Goal: Task Accomplishment & Management: Manage account settings

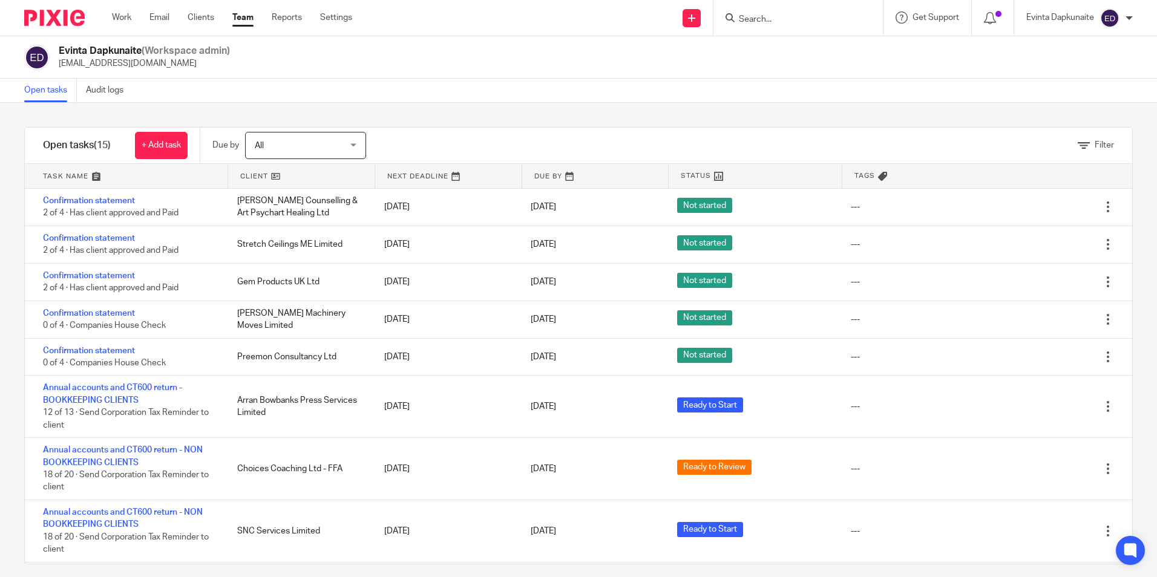
click at [758, 23] on input "Search" at bounding box center [792, 20] width 109 height 11
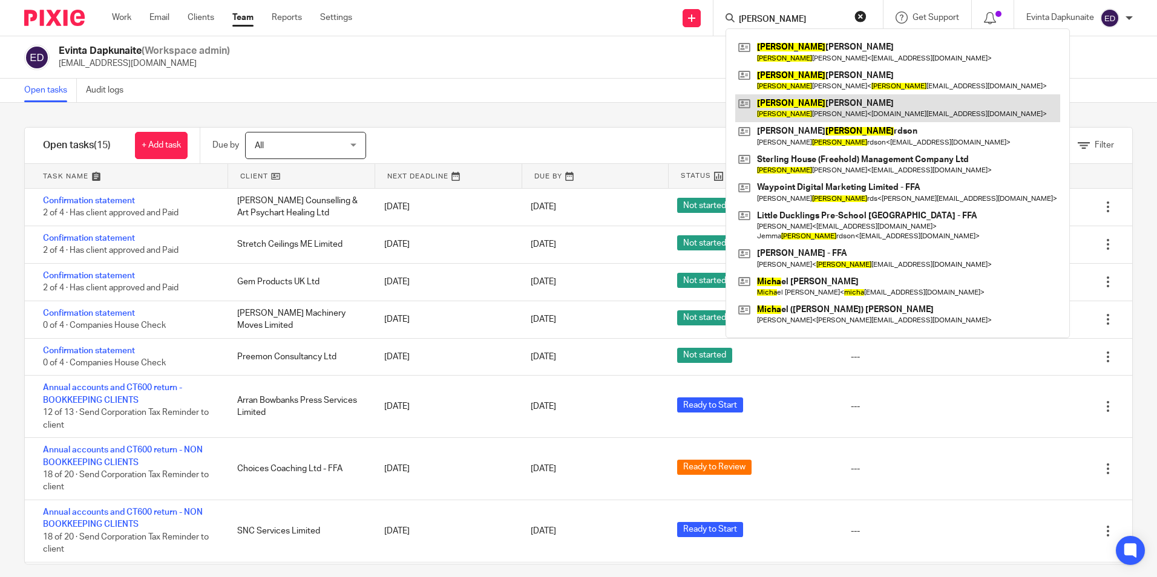
type input "richa"
click at [793, 102] on link at bounding box center [897, 108] width 325 height 28
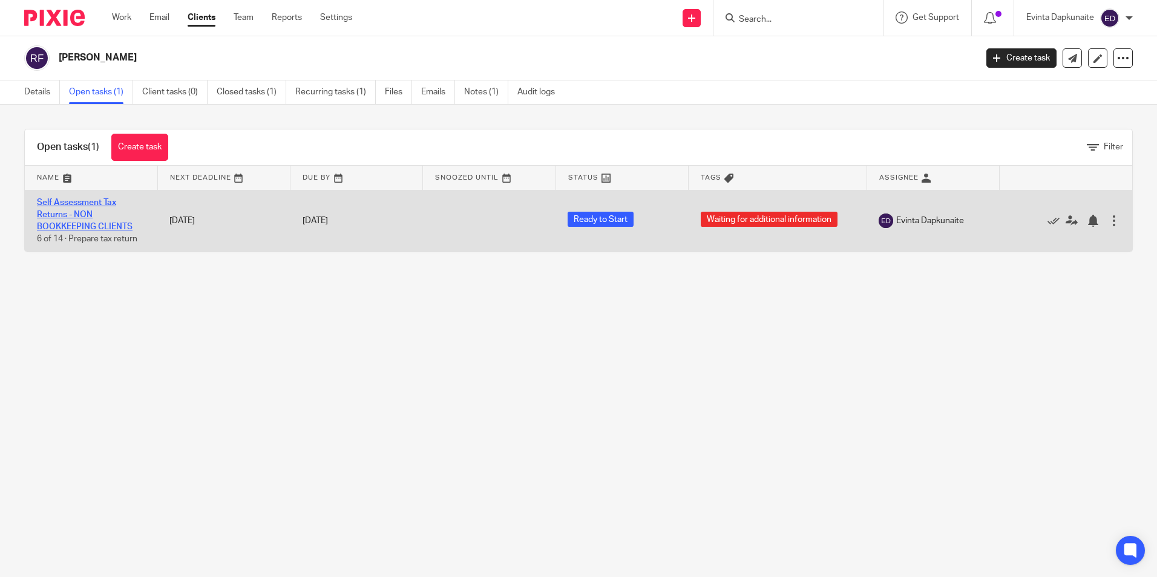
click at [83, 211] on link "Self Assessment Tax Returns - NON BOOKKEEPING CLIENTS" at bounding box center [85, 214] width 96 height 33
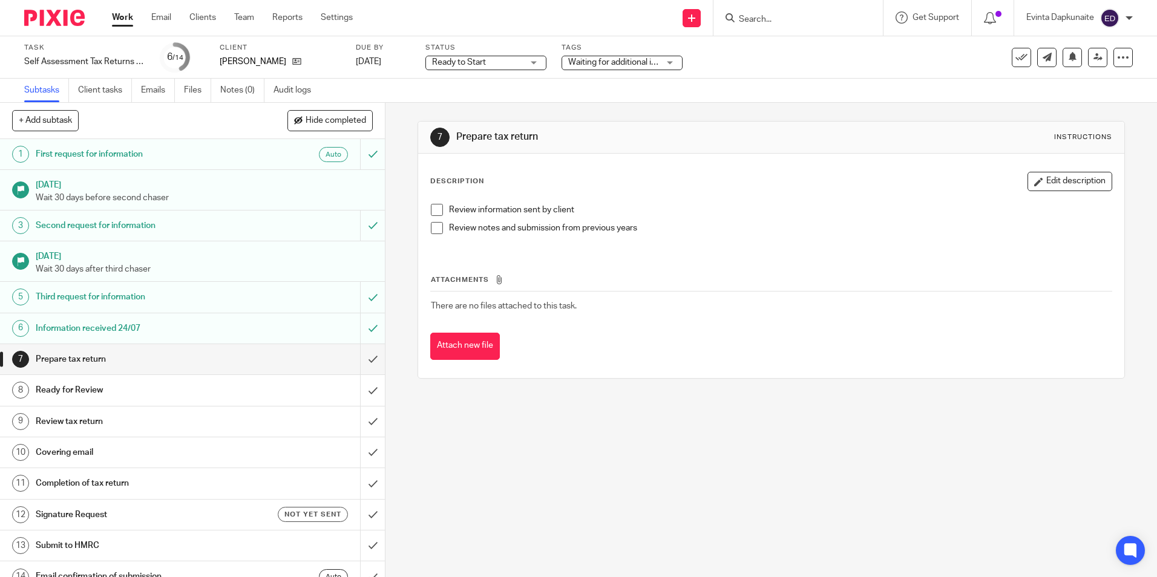
click at [601, 62] on span "Waiting for additional information" at bounding box center [630, 62] width 125 height 8
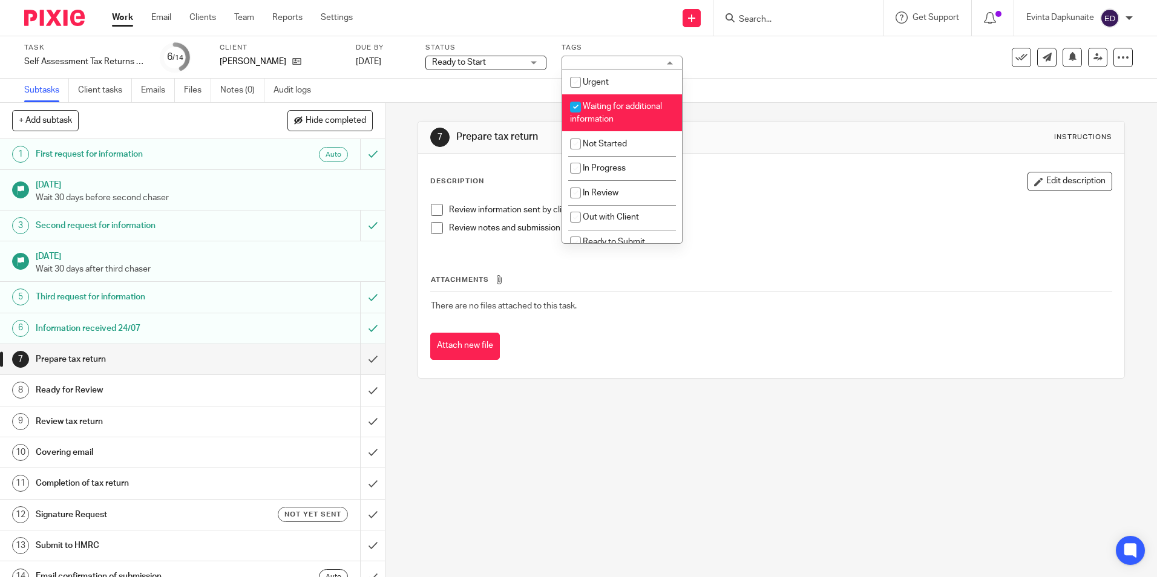
click at [617, 109] on span "Waiting for additional information" at bounding box center [616, 112] width 92 height 21
checkbox input "false"
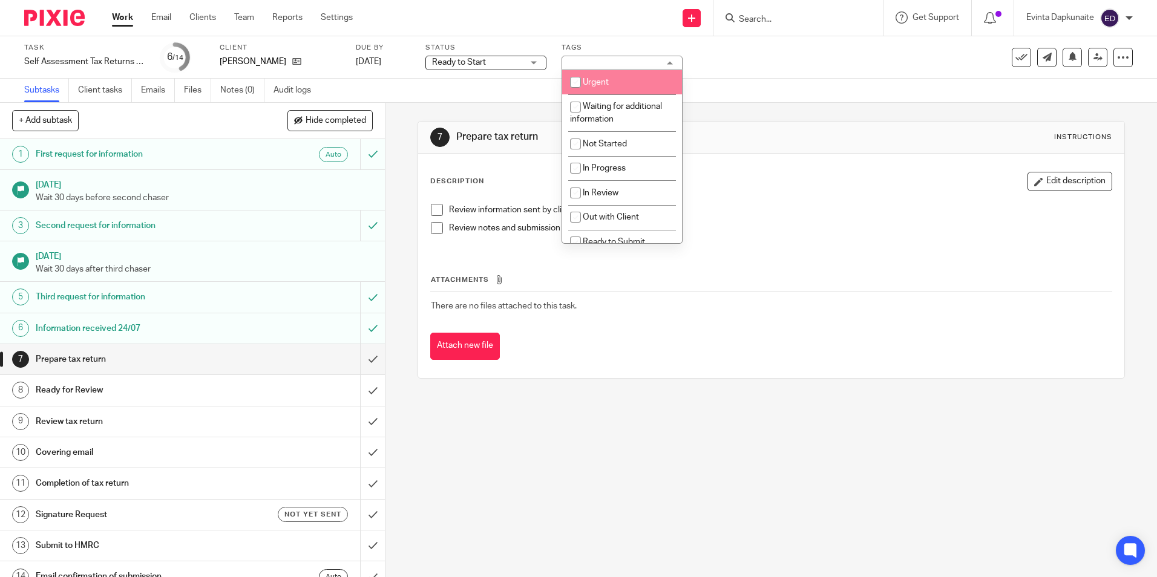
click at [525, 60] on div "Ready to Start Ready to Start" at bounding box center [485, 63] width 121 height 15
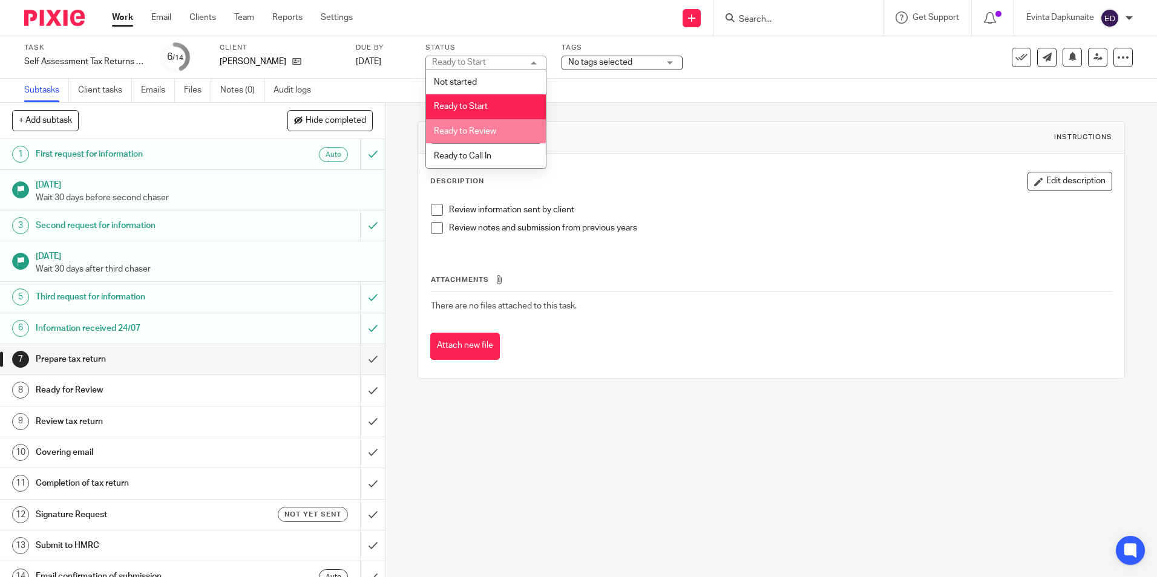
click at [520, 127] on li "Ready to Review" at bounding box center [486, 131] width 120 height 25
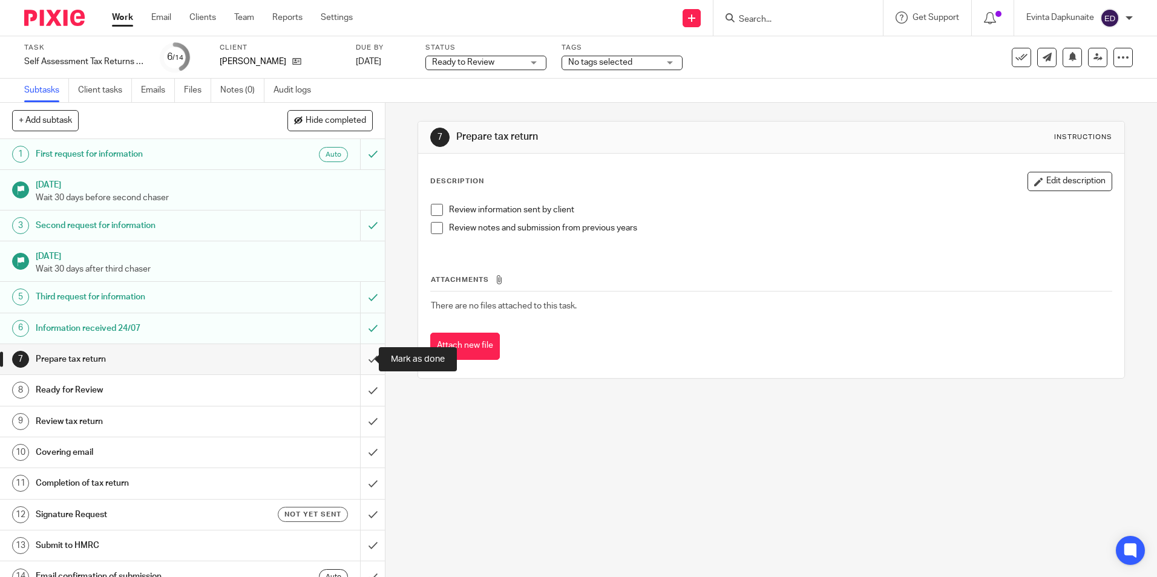
click at [367, 354] on input "submit" at bounding box center [192, 359] width 385 height 30
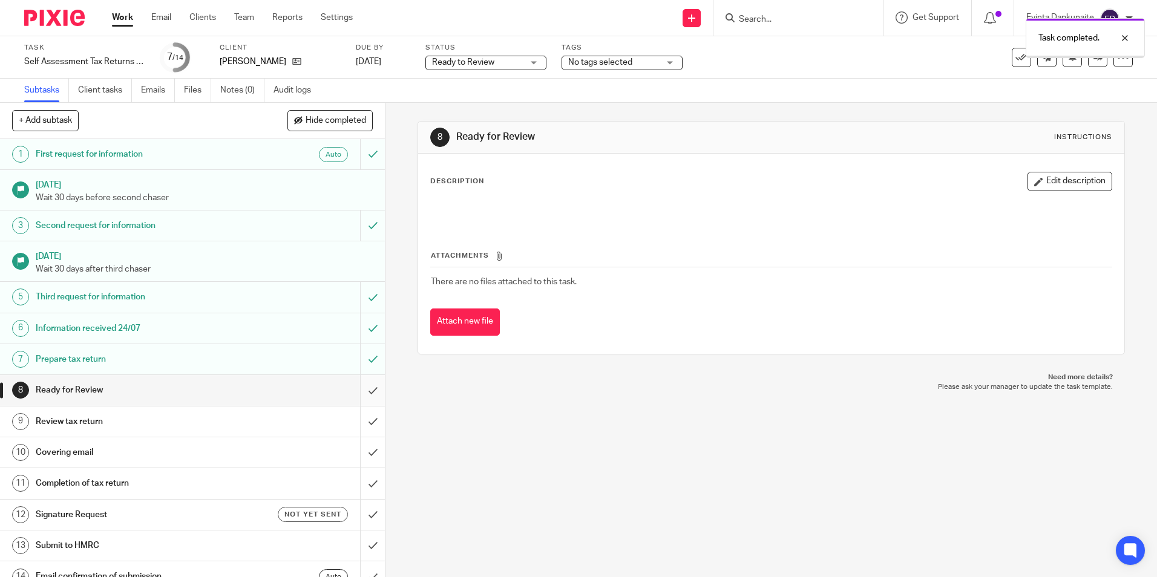
click at [361, 395] on input "submit" at bounding box center [192, 390] width 385 height 30
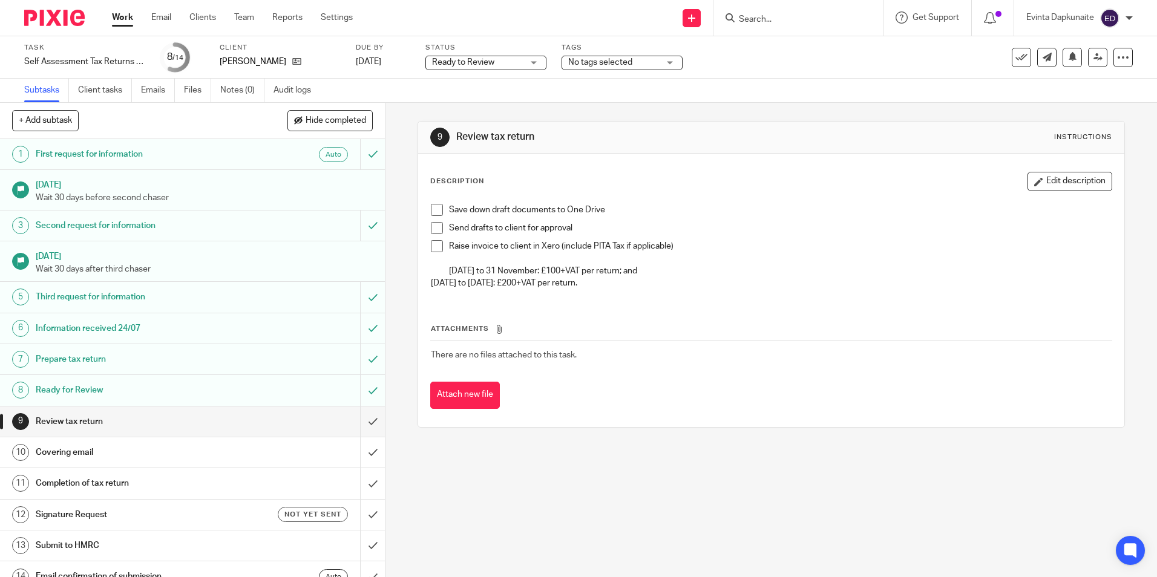
click at [1090, 64] on link at bounding box center [1097, 57] width 19 height 19
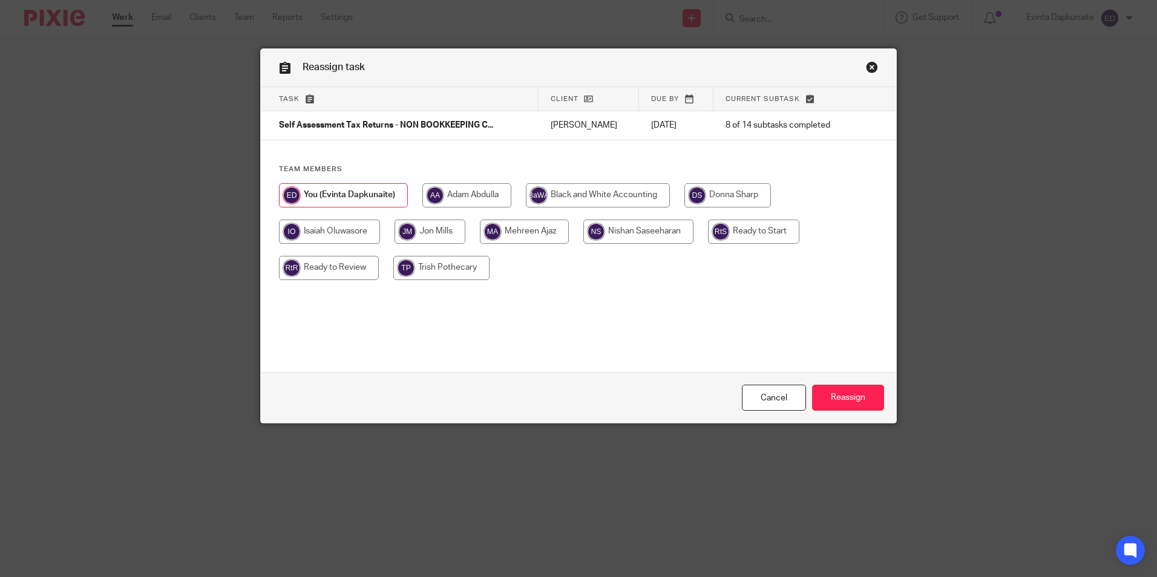
click at [338, 265] on input "radio" at bounding box center [329, 268] width 100 height 24
radio input "true"
click at [849, 390] on input "Reassign" at bounding box center [848, 398] width 72 height 26
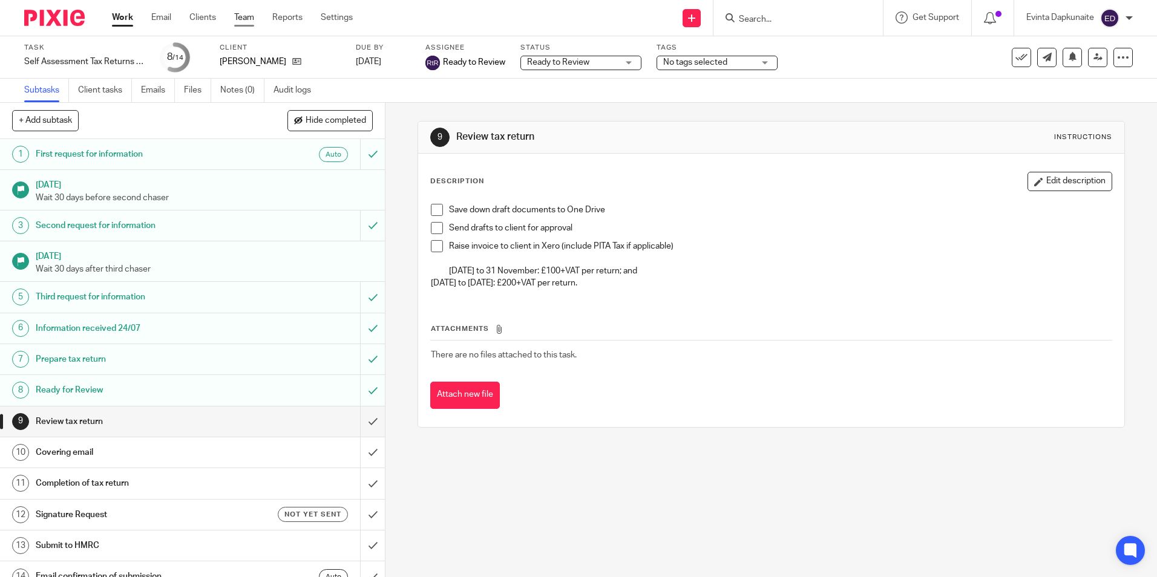
click at [246, 17] on link "Team" at bounding box center [244, 17] width 20 height 12
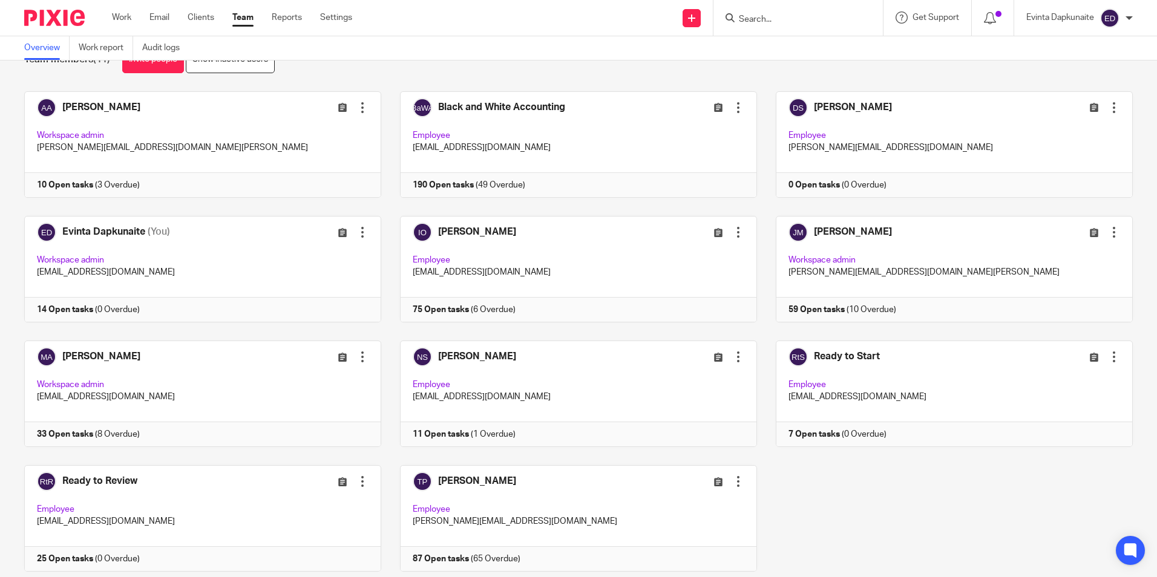
scroll to position [76, 0]
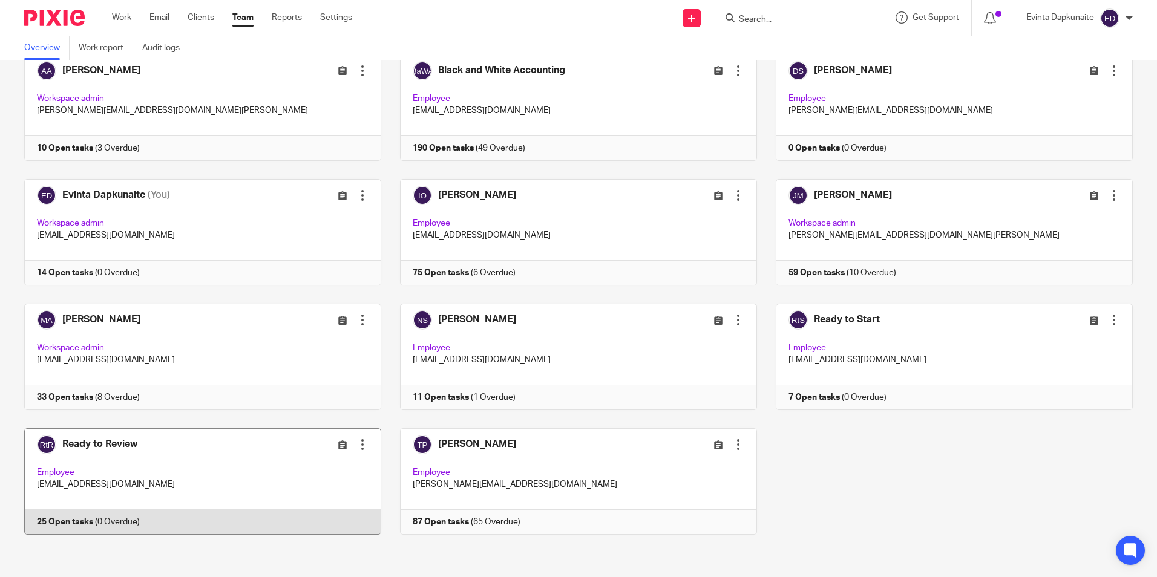
click at [211, 461] on link at bounding box center [193, 481] width 376 height 107
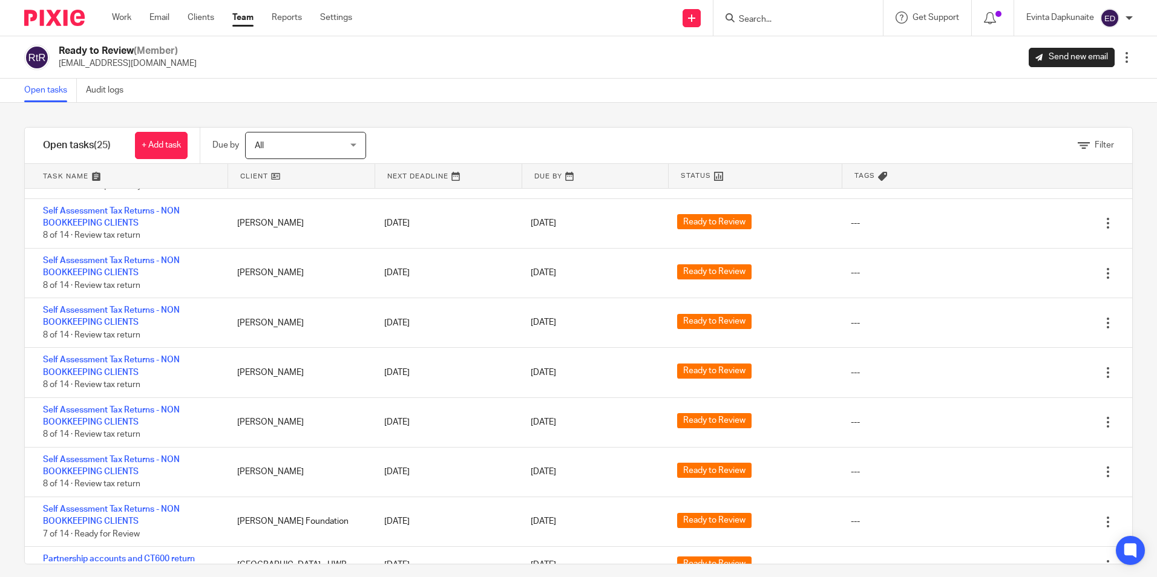
scroll to position [484, 0]
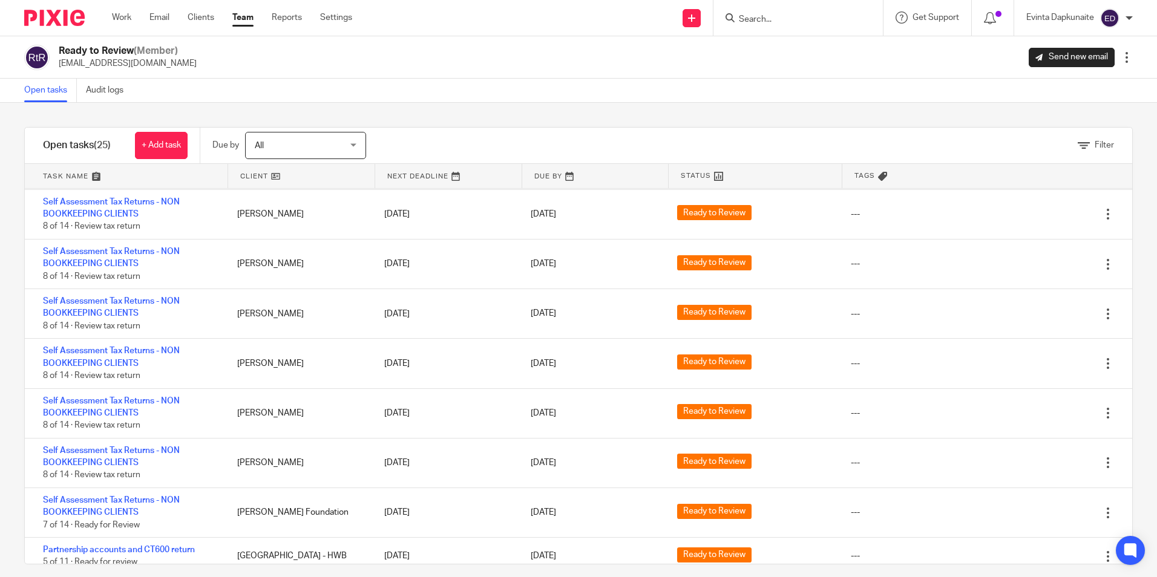
click at [172, 15] on ul "Work Email Clients Team Reports Settings" at bounding box center [241, 17] width 258 height 12
click at [111, 12] on div "Work Email Clients Team Reports Settings Work Email Clients Team Reports Settin…" at bounding box center [235, 18] width 271 height 36
click at [133, 16] on ul "Work Email Clients Team Reports Settings" at bounding box center [241, 17] width 258 height 12
click at [121, 16] on link "Work" at bounding box center [121, 17] width 19 height 12
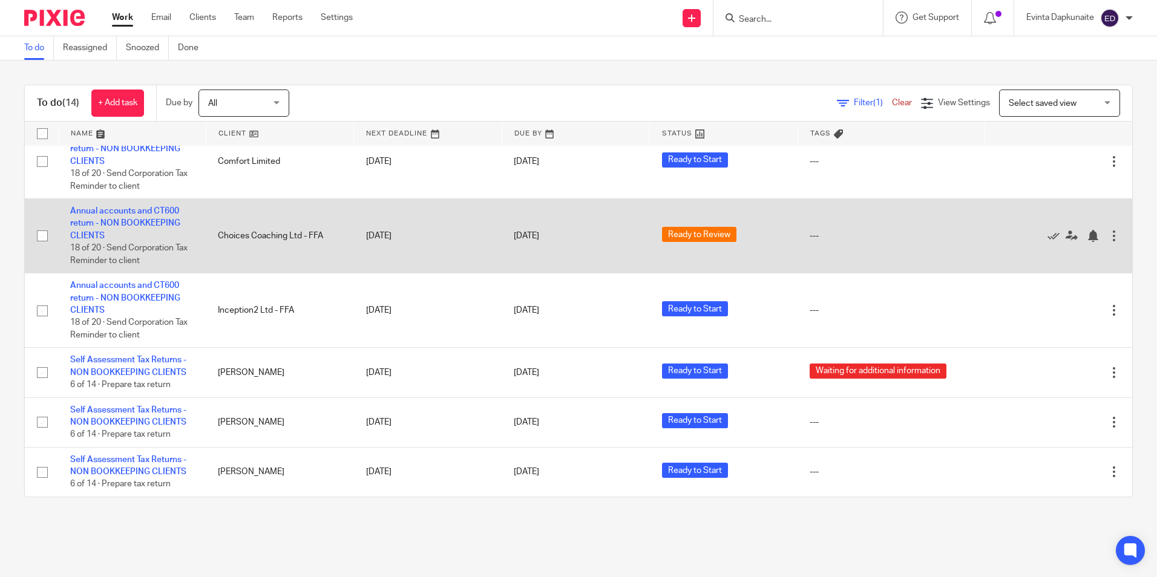
scroll to position [494, 0]
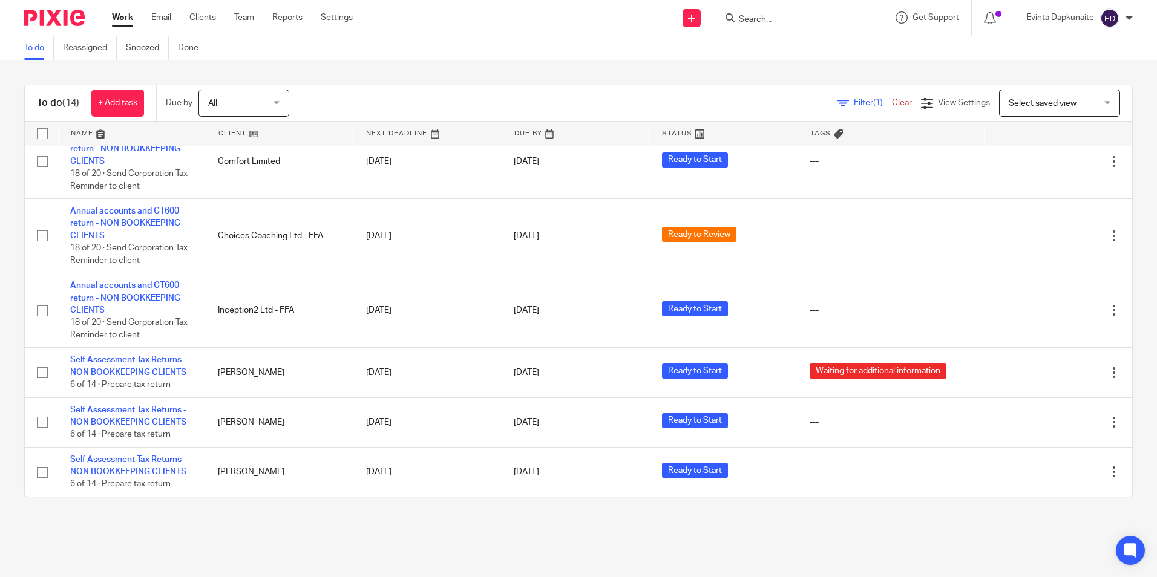
click at [782, 25] on form at bounding box center [802, 17] width 129 height 15
click at [791, 17] on input "Search" at bounding box center [792, 20] width 109 height 11
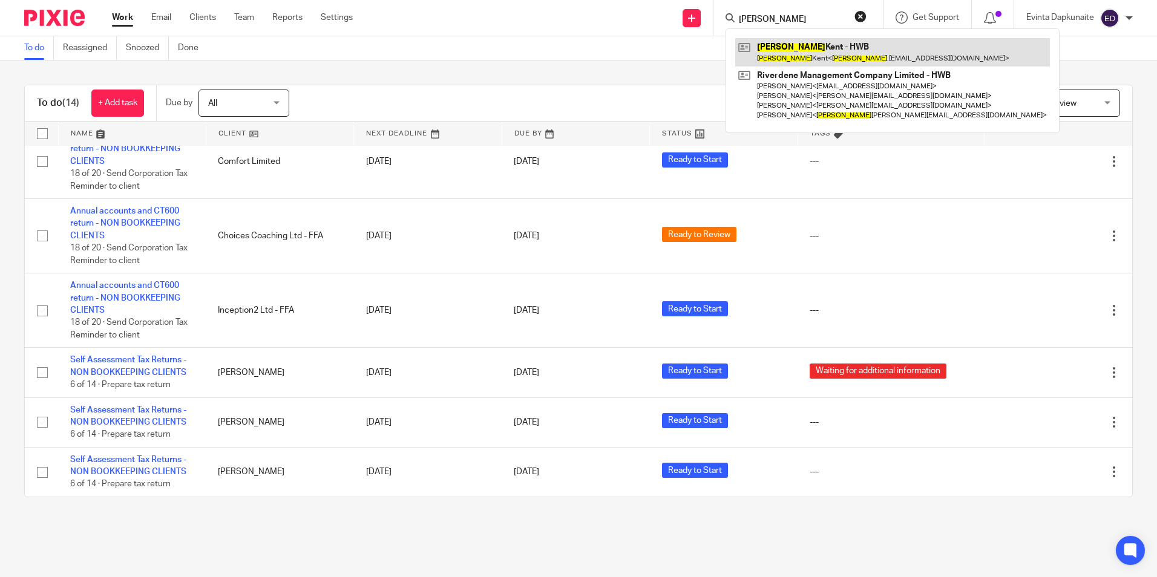
type input "alison"
click at [793, 39] on link at bounding box center [892, 52] width 315 height 28
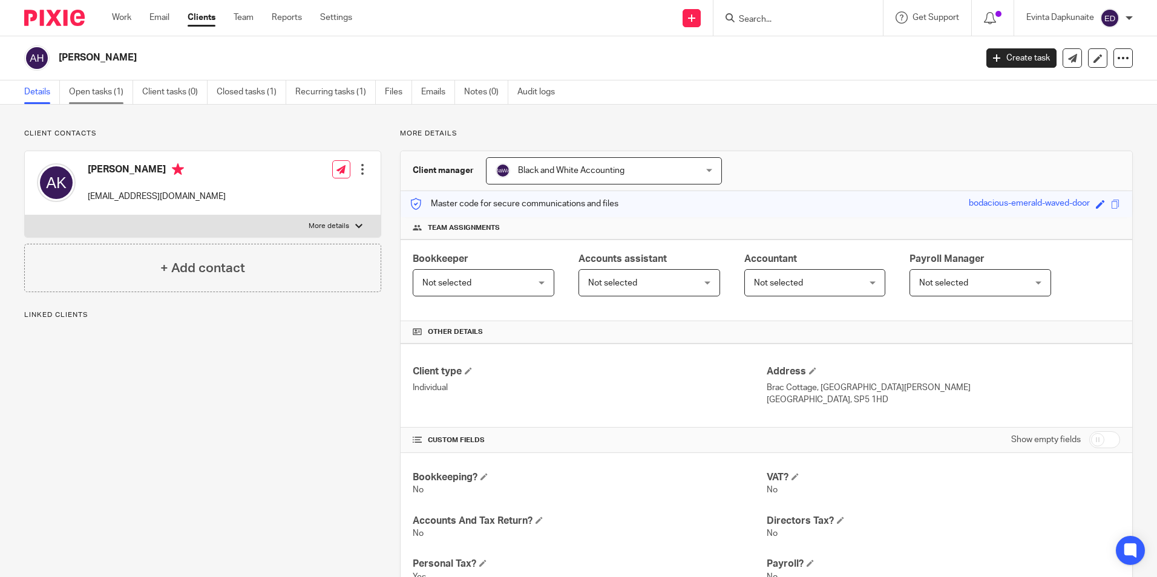
click at [109, 98] on link "Open tasks (1)" at bounding box center [101, 92] width 64 height 24
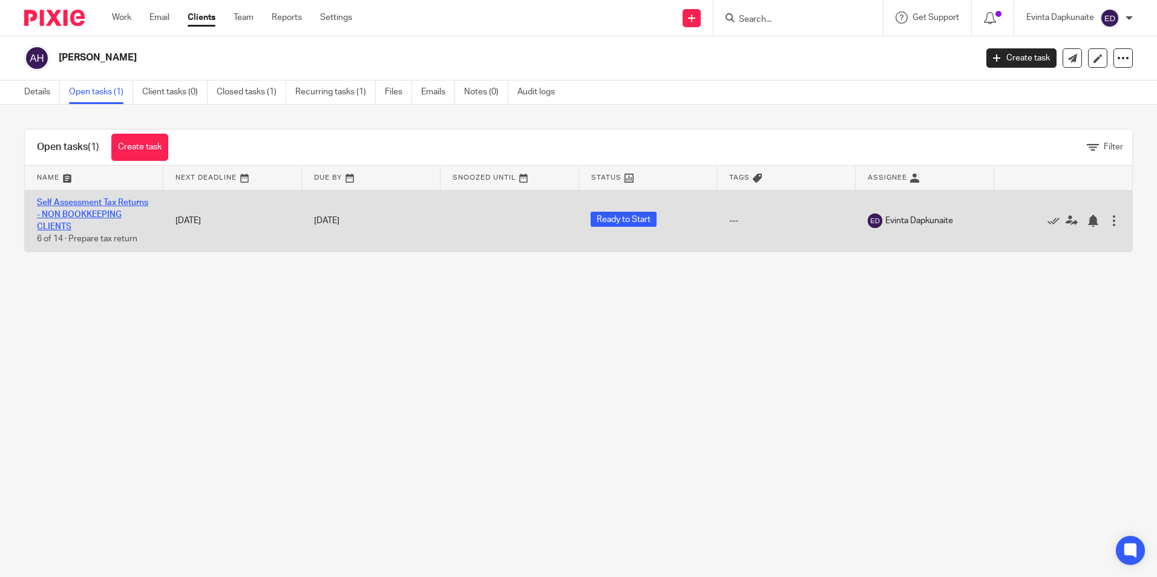
click at [82, 218] on link "Self Assessment Tax Returns - NON BOOKKEEPING CLIENTS" at bounding box center [92, 214] width 111 height 33
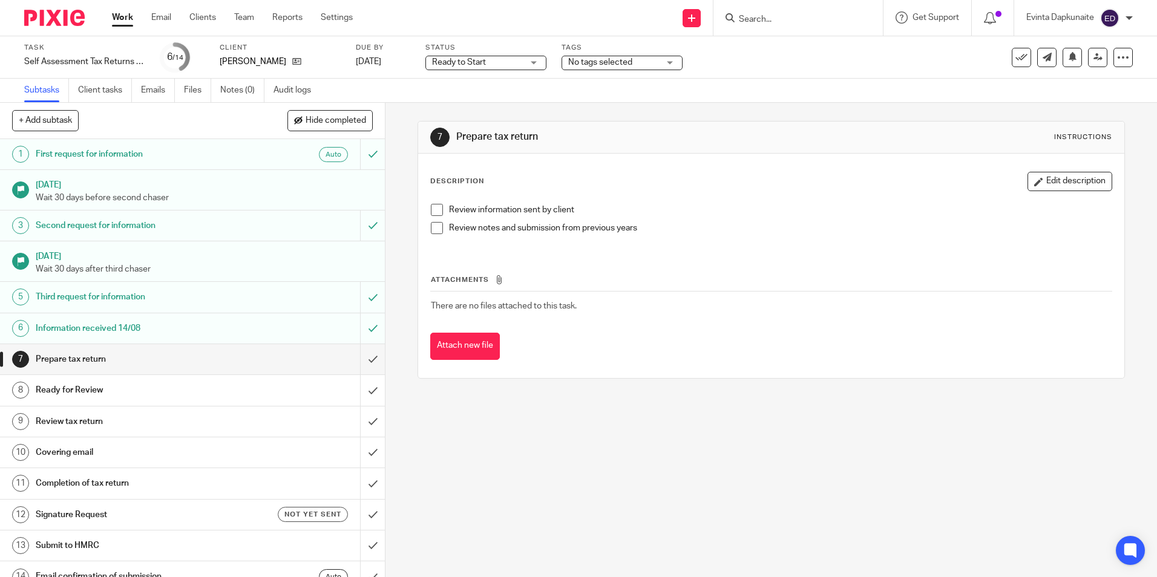
click at [512, 64] on span "Ready to Start" at bounding box center [477, 62] width 91 height 13
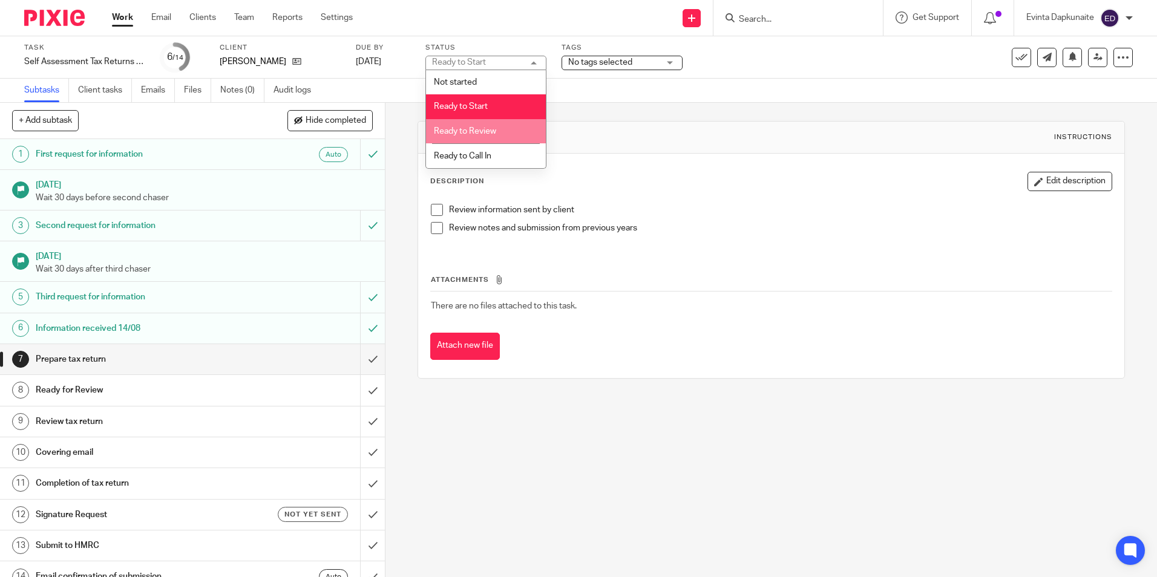
click at [508, 122] on li "Ready to Review" at bounding box center [486, 131] width 120 height 25
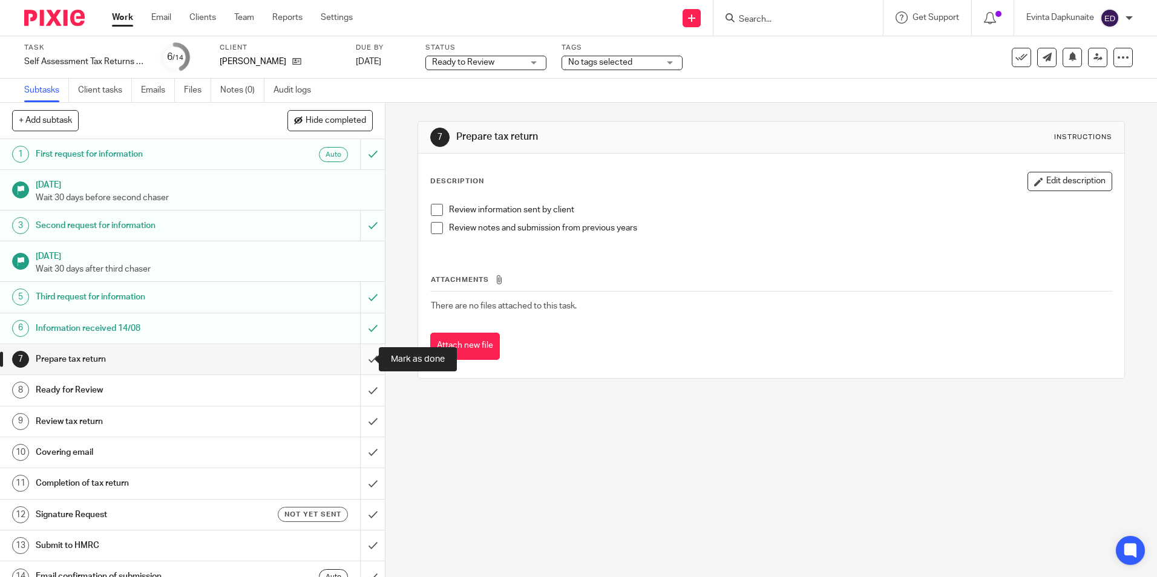
click at [361, 353] on input "submit" at bounding box center [192, 359] width 385 height 30
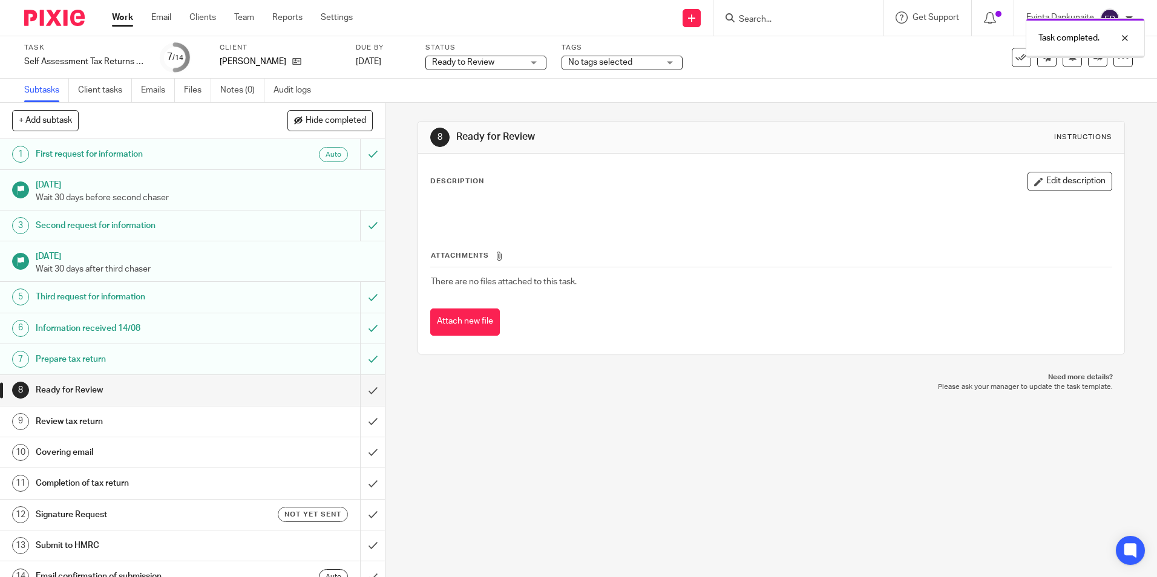
click at [366, 388] on input "submit" at bounding box center [192, 390] width 385 height 30
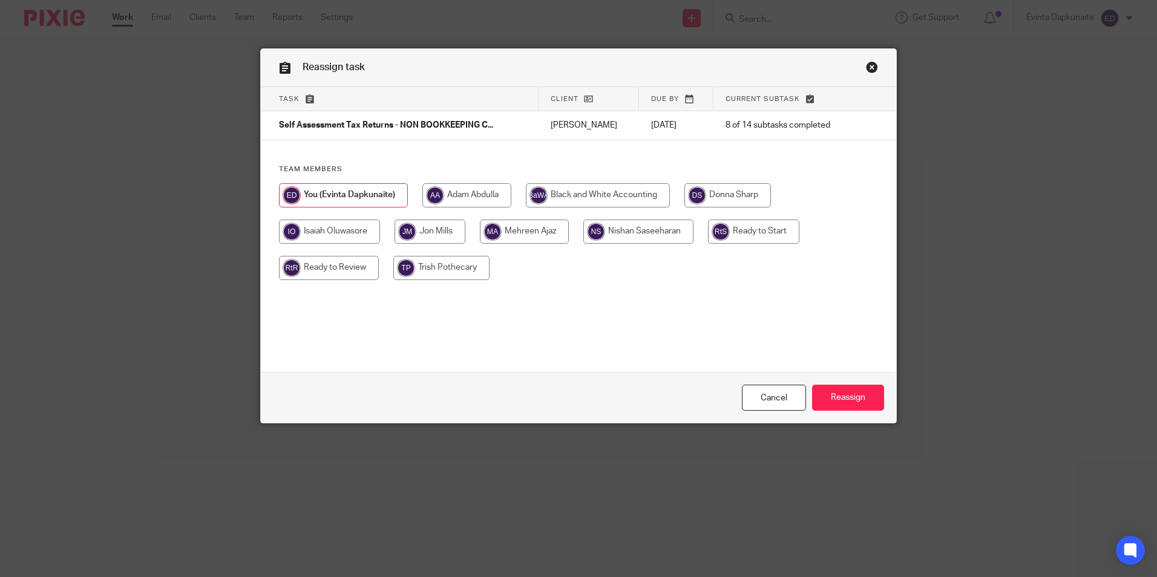
click at [363, 274] on input "radio" at bounding box center [329, 268] width 100 height 24
radio input "true"
click at [850, 395] on input "Reassign" at bounding box center [848, 398] width 72 height 26
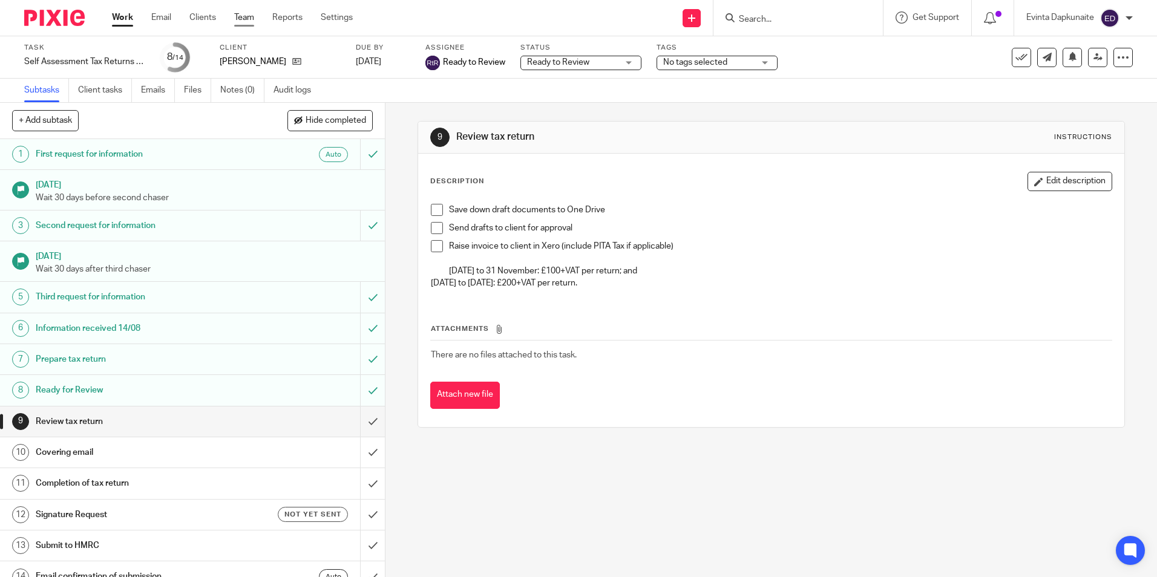
click at [253, 17] on link "Team" at bounding box center [244, 17] width 20 height 12
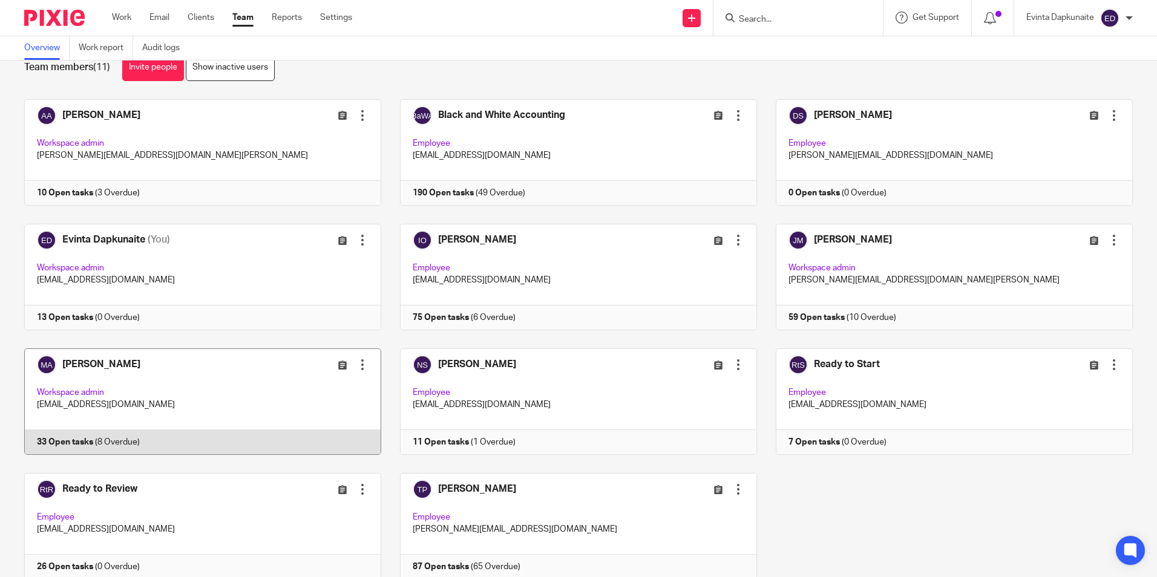
scroll to position [76, 0]
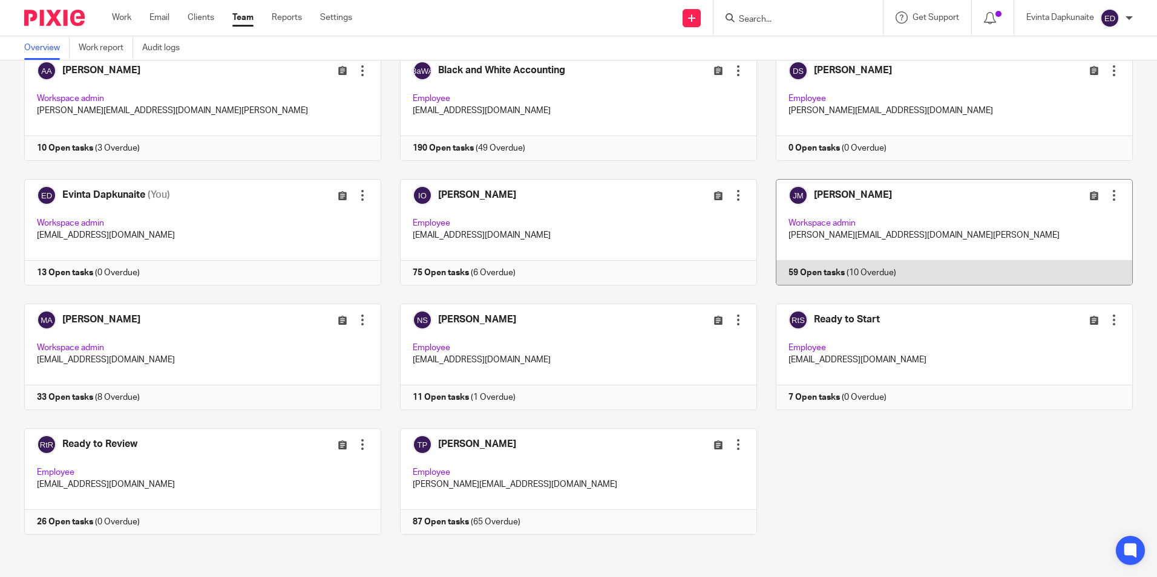
click at [916, 231] on link at bounding box center [945, 232] width 376 height 107
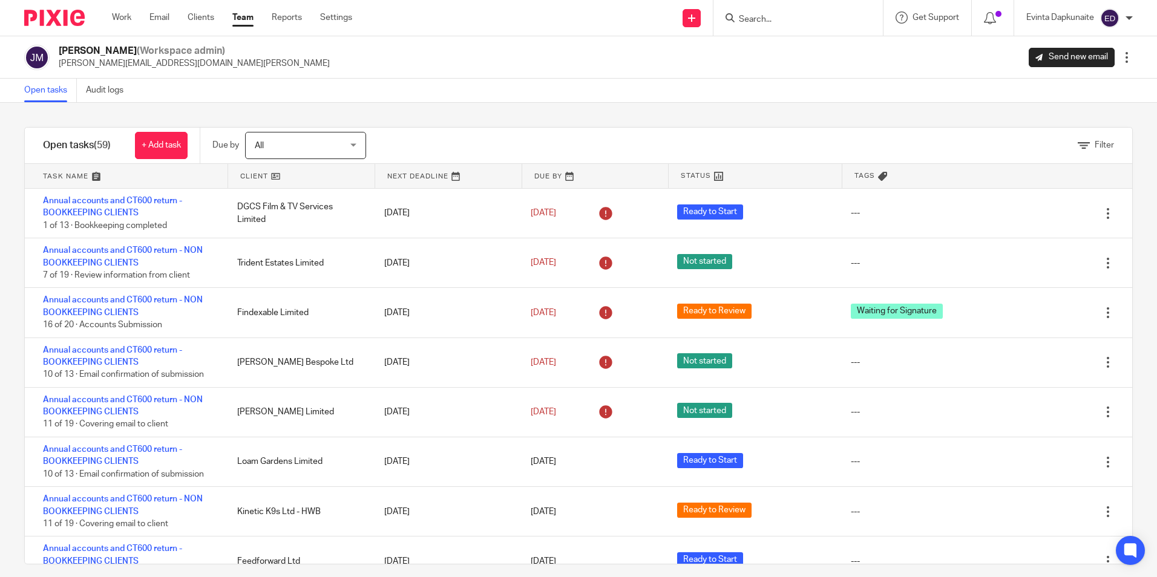
click at [246, 18] on link "Team" at bounding box center [242, 17] width 21 height 12
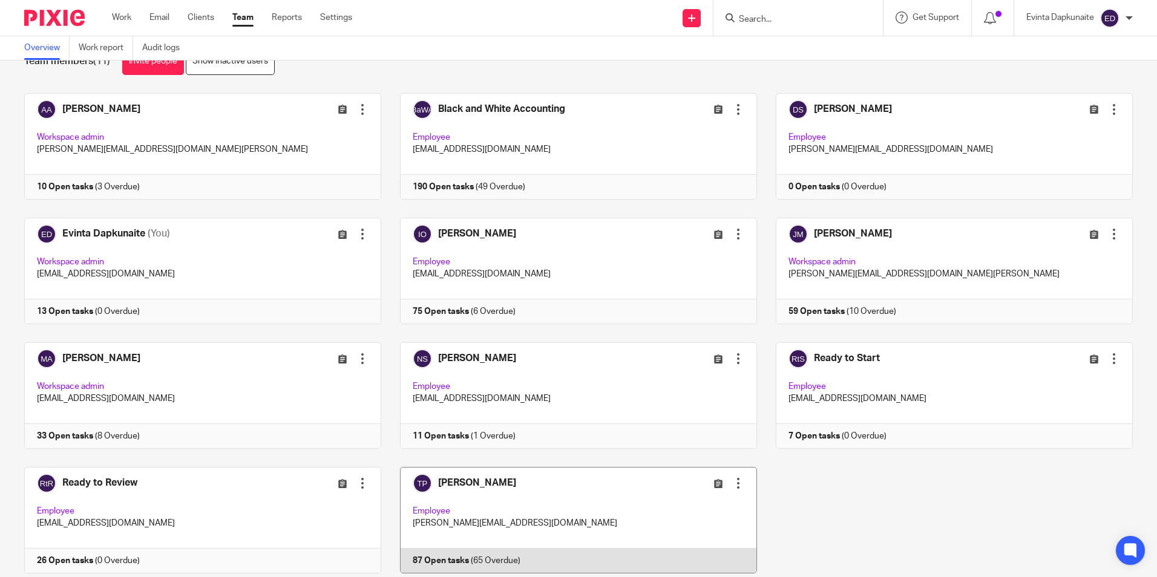
scroll to position [76, 0]
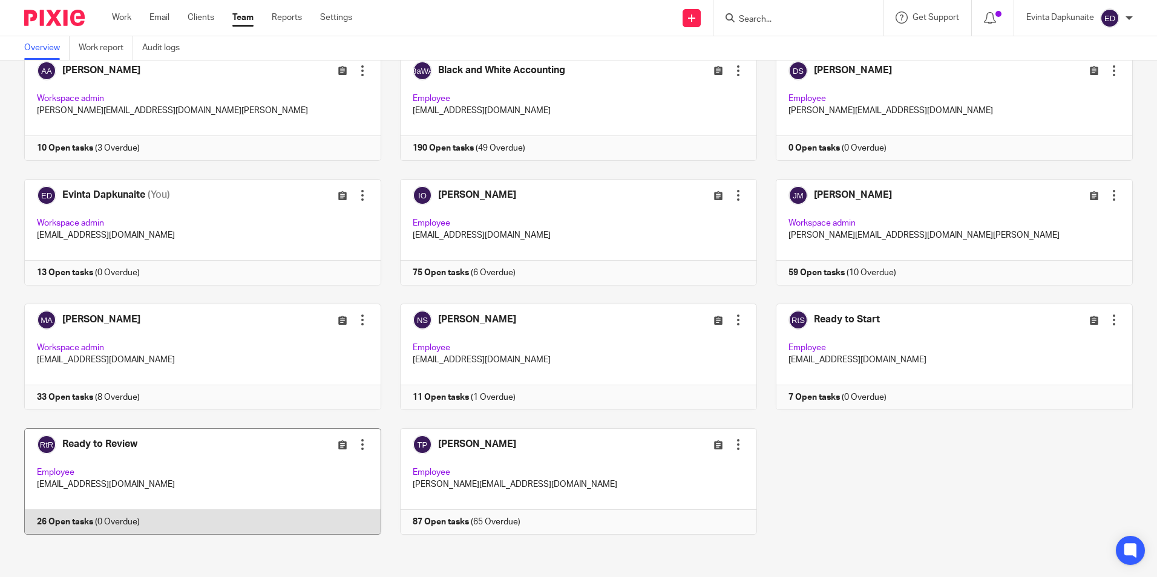
click at [195, 478] on link at bounding box center [193, 481] width 376 height 107
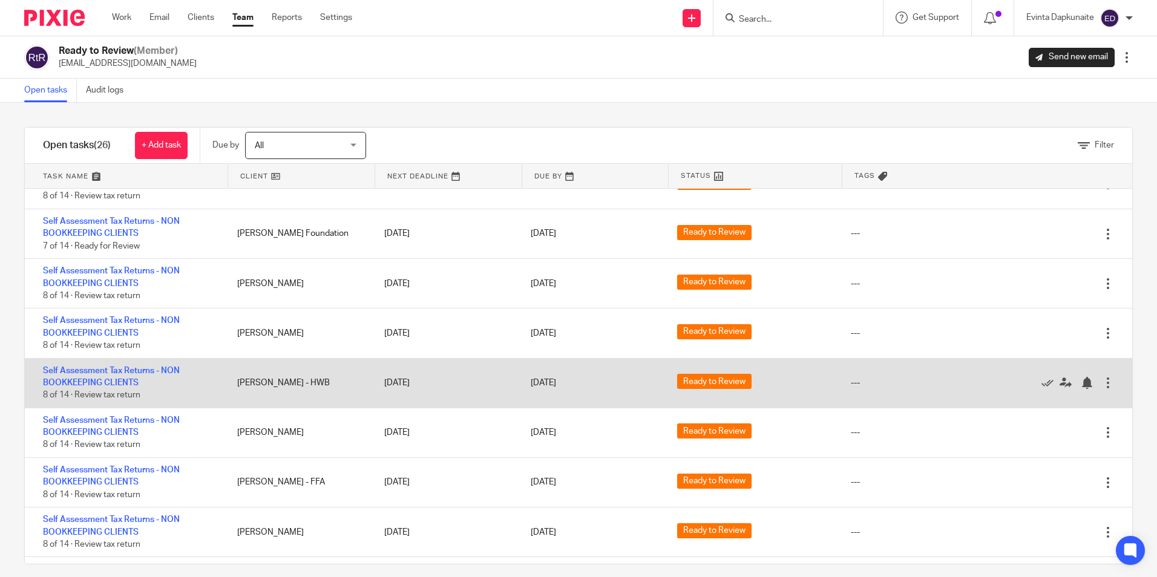
scroll to position [601, 0]
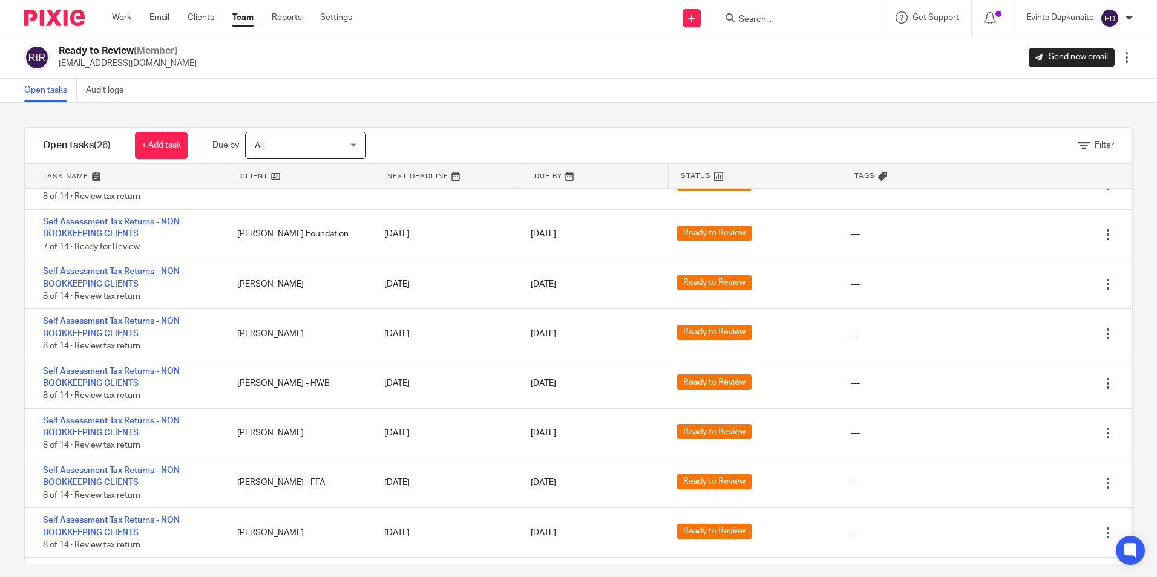
click at [252, 21] on link "Team" at bounding box center [242, 17] width 21 height 12
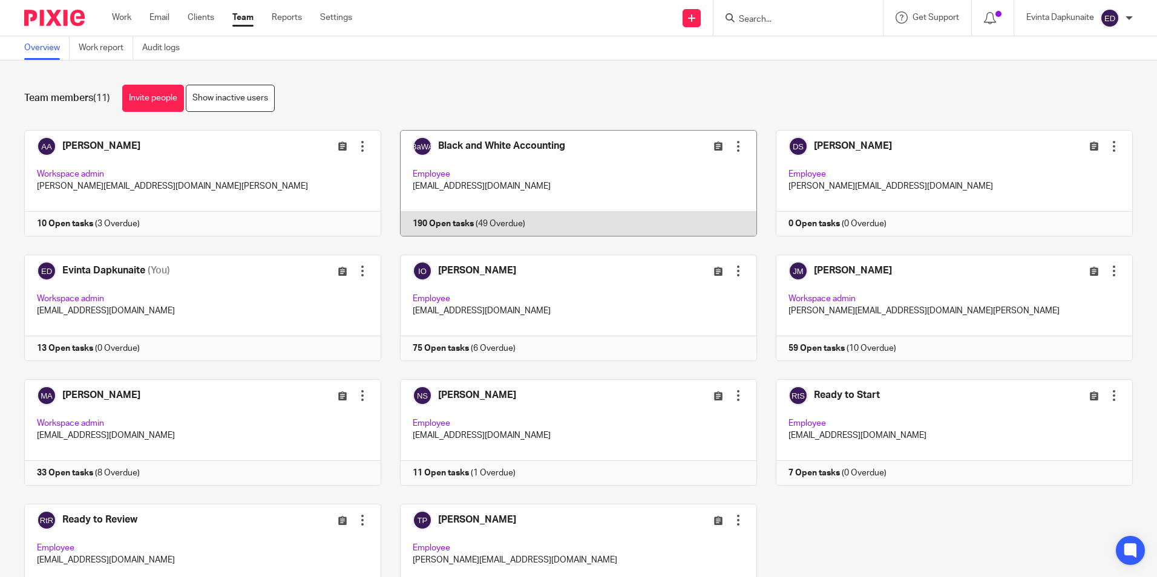
click at [487, 224] on link at bounding box center [569, 183] width 376 height 107
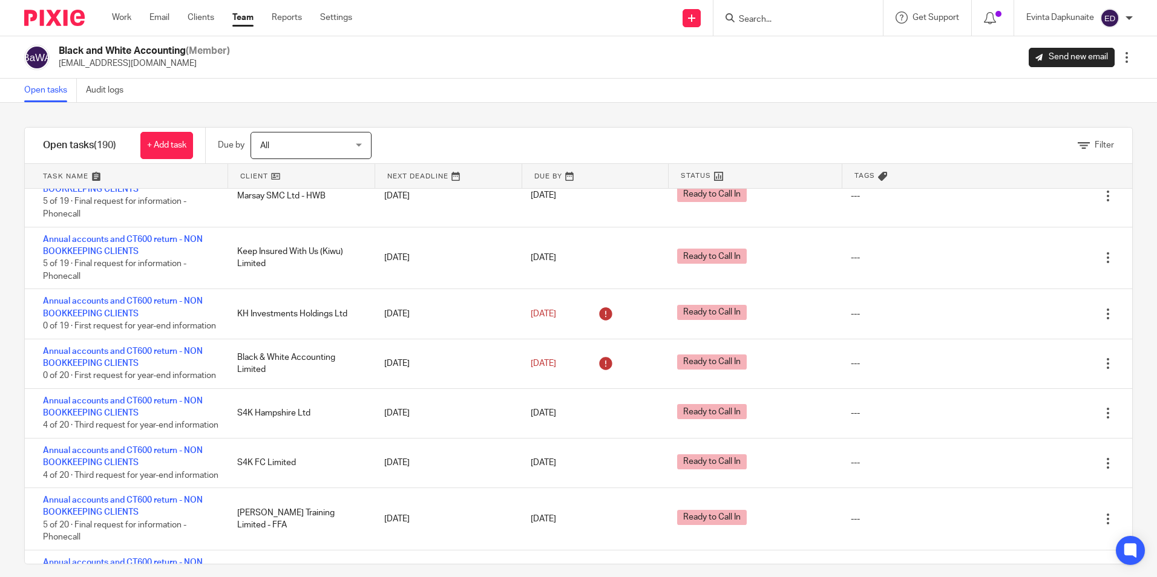
scroll to position [485, 0]
click at [583, 77] on div "Black and White Accounting (Member) [EMAIL_ADDRESS][DOMAIN_NAME] Send new email…" at bounding box center [578, 57] width 1157 height 42
click at [243, 18] on link "Team" at bounding box center [242, 17] width 21 height 12
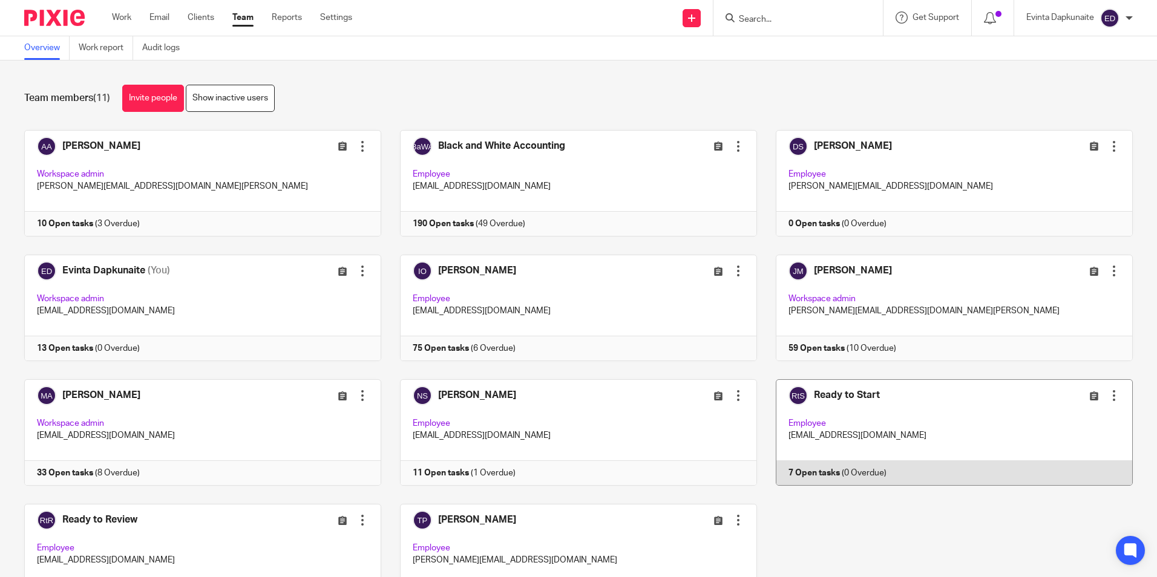
click at [882, 443] on link at bounding box center [945, 432] width 376 height 107
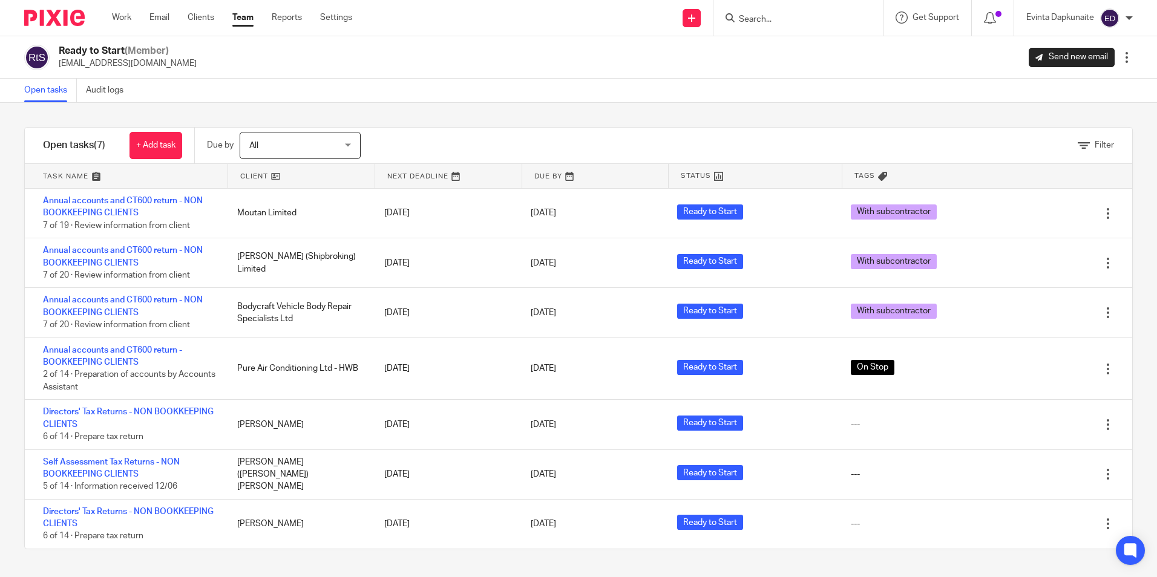
click at [240, 21] on link "Team" at bounding box center [242, 17] width 21 height 12
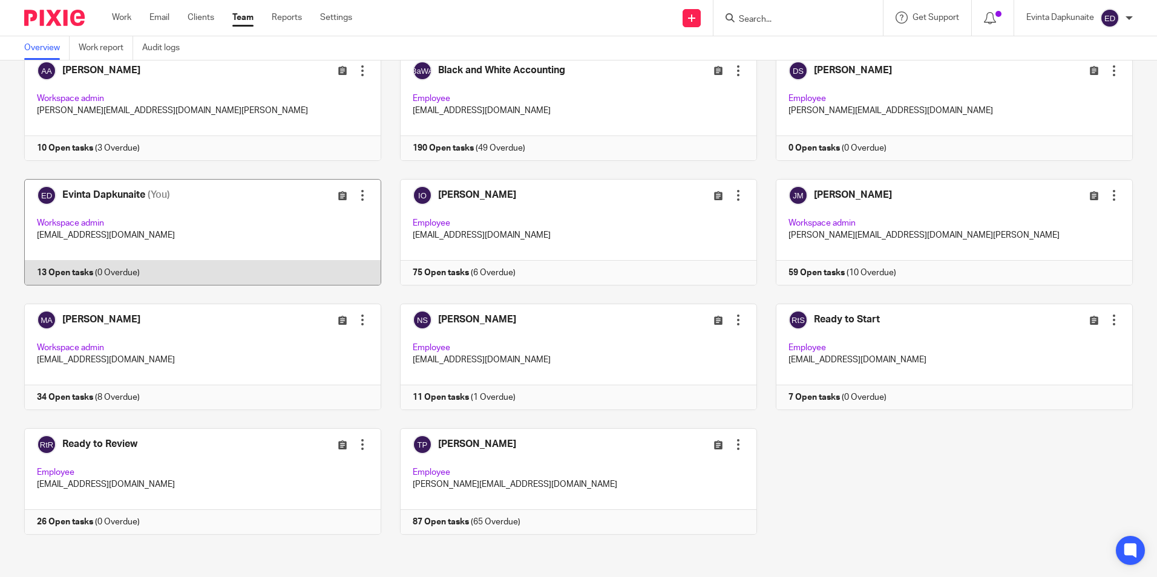
scroll to position [76, 0]
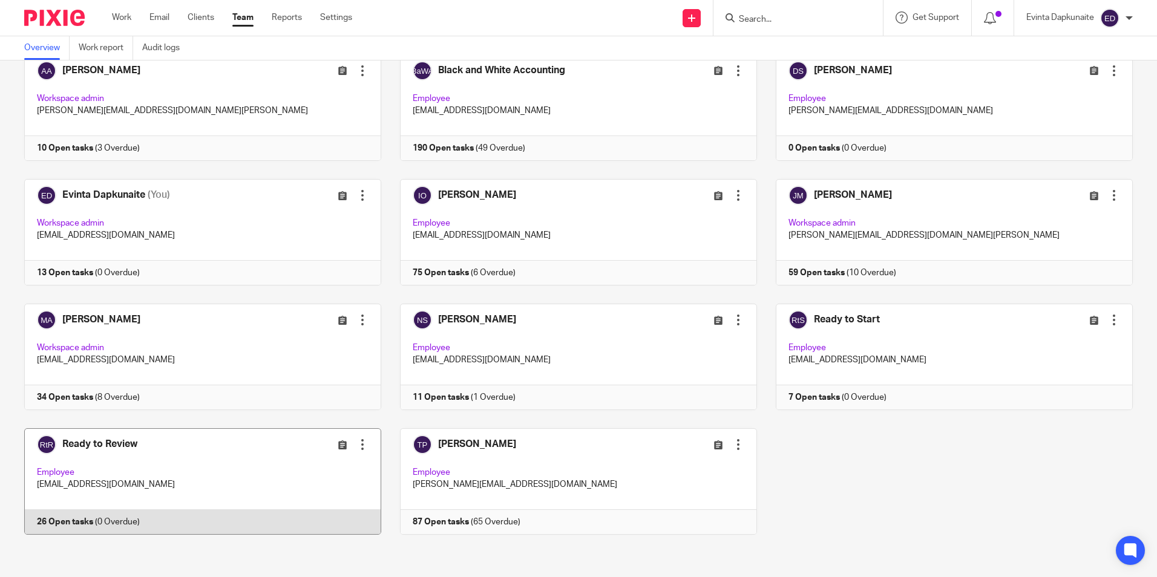
click at [188, 482] on link at bounding box center [193, 481] width 376 height 107
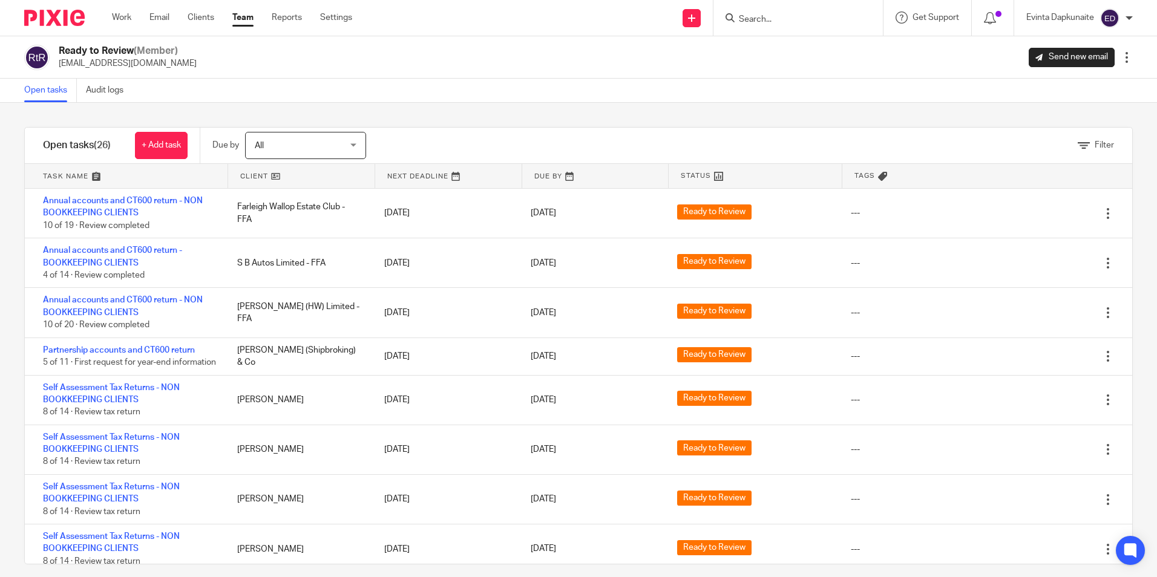
click at [766, 25] on form at bounding box center [802, 17] width 129 height 15
click at [767, 18] on input "Search" at bounding box center [792, 20] width 109 height 11
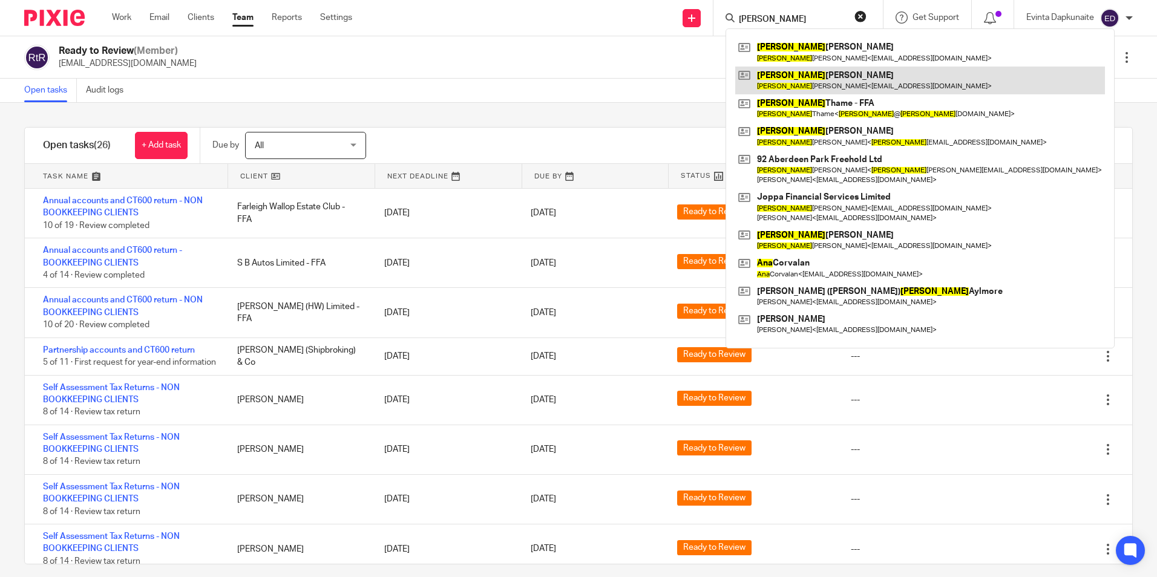
type input "anna"
click at [787, 69] on link at bounding box center [920, 81] width 370 height 28
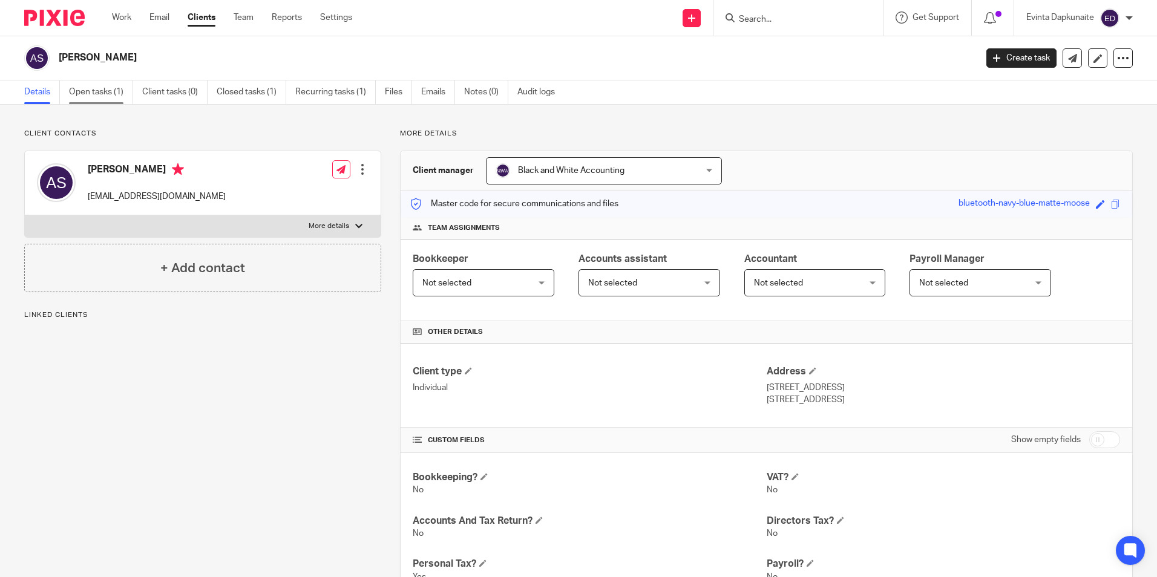
click at [105, 96] on link "Open tasks (1)" at bounding box center [101, 92] width 64 height 24
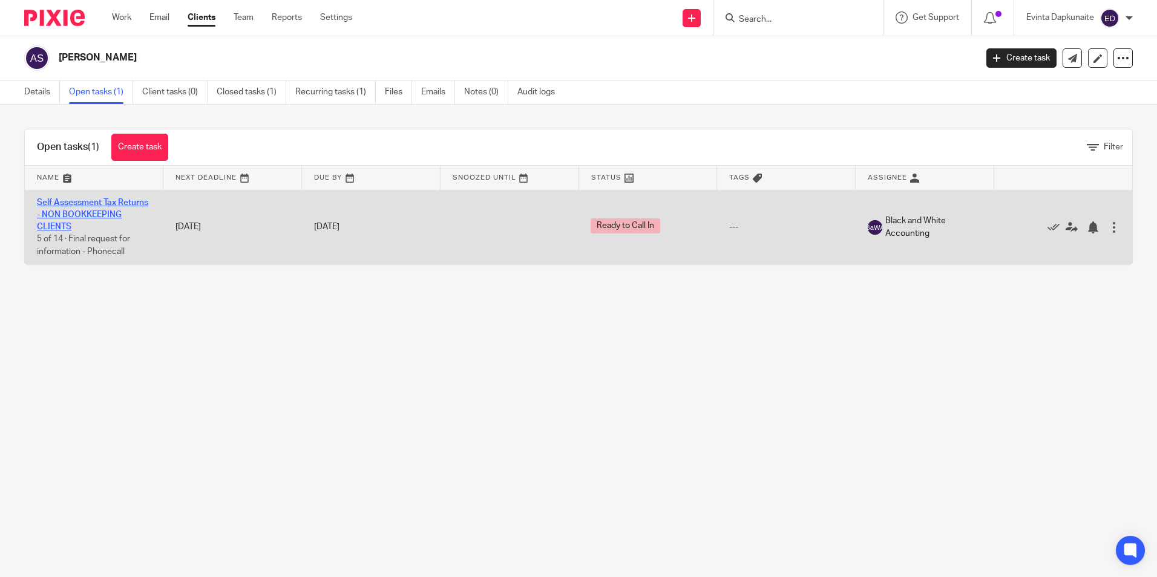
click at [84, 217] on link "Self Assessment Tax Returns - NON BOOKKEEPING CLIENTS" at bounding box center [92, 214] width 111 height 33
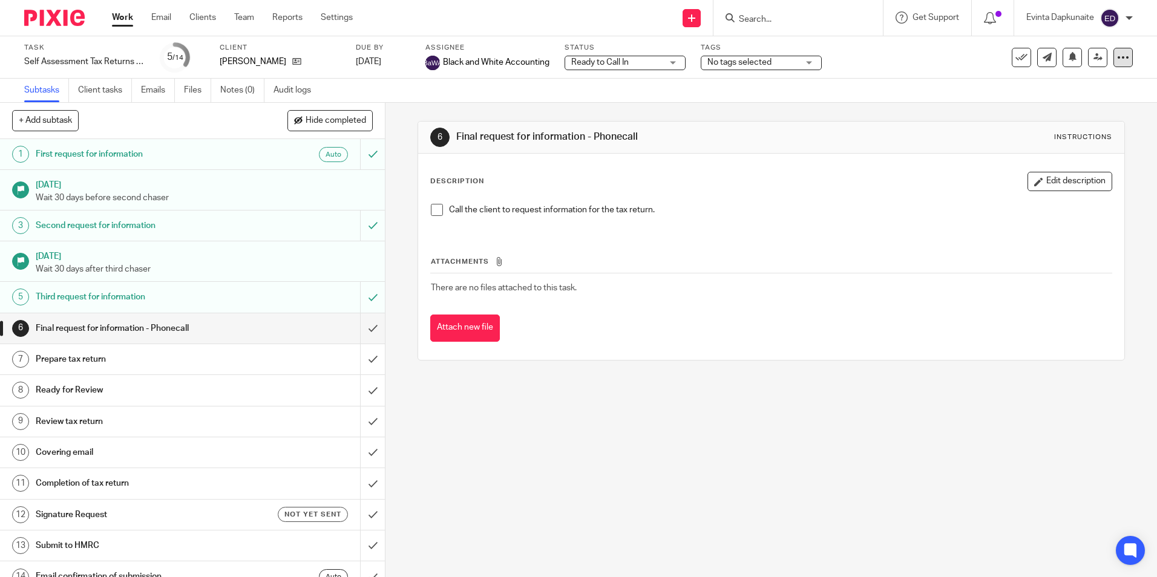
click at [1117, 57] on icon at bounding box center [1123, 57] width 12 height 12
click at [1089, 103] on link "Advanced task editor" at bounding box center [1077, 106] width 80 height 8
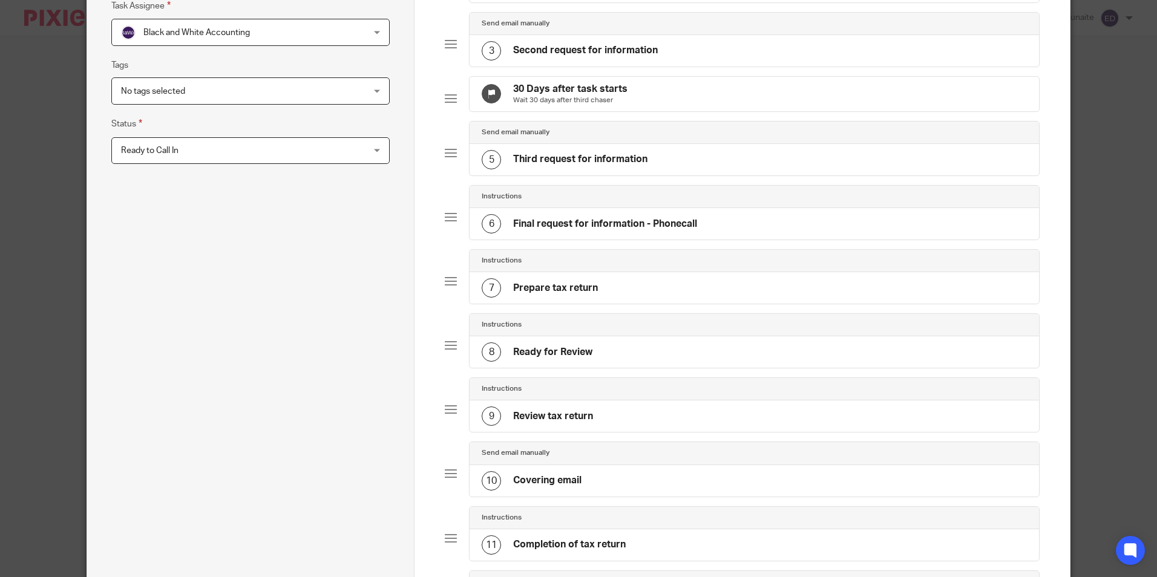
scroll to position [242, 0]
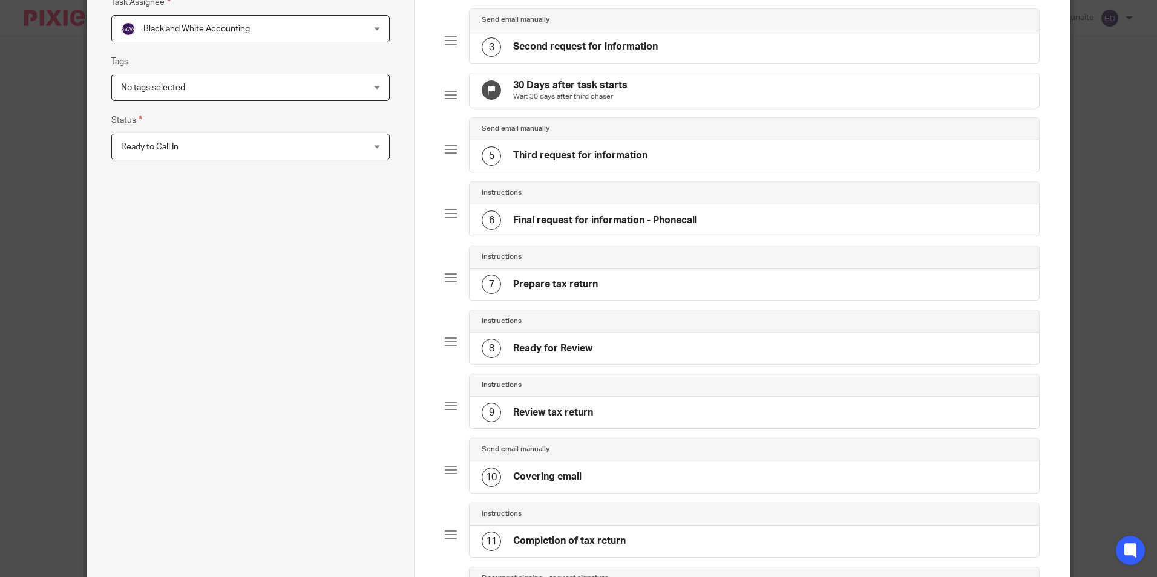
click at [653, 227] on h4 "Final request for information - Phonecall" at bounding box center [605, 220] width 184 height 13
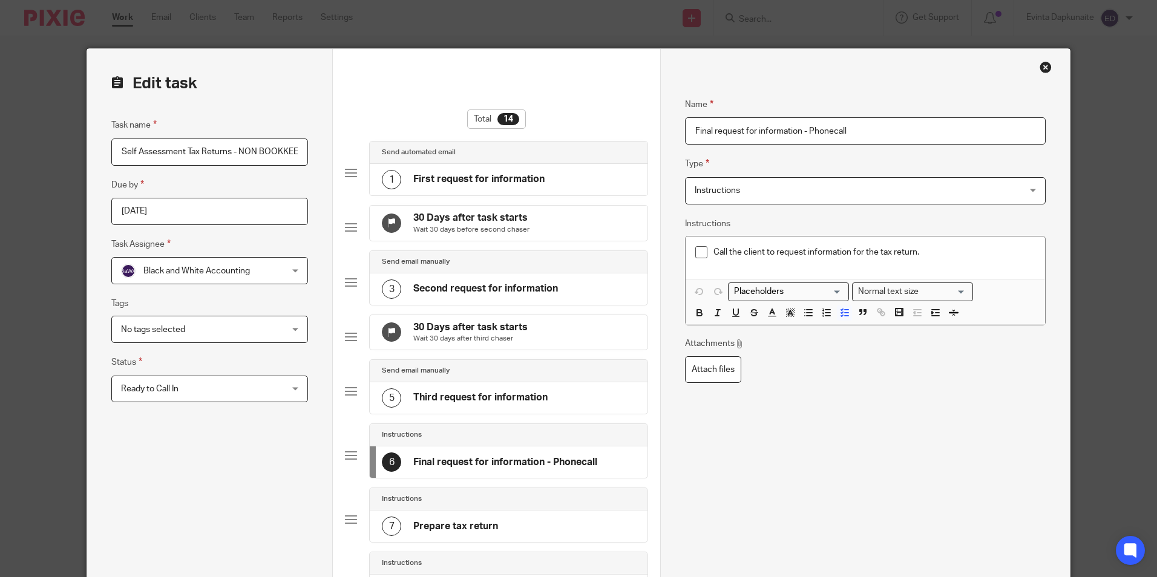
drag, startPoint x: 866, startPoint y: 128, endPoint x: 496, endPoint y: 123, distance: 369.8
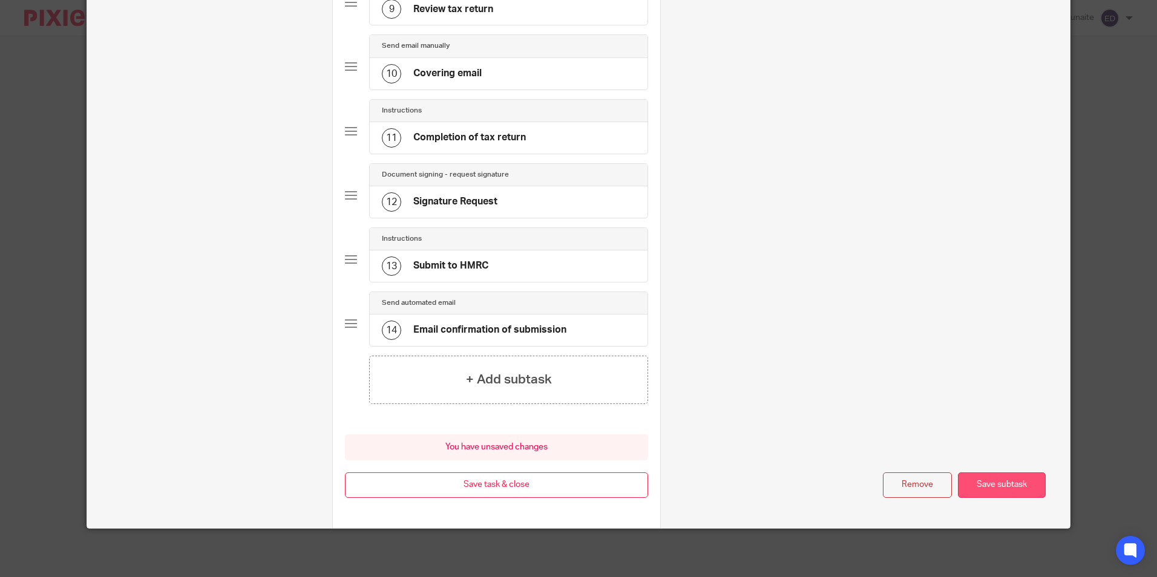
type input "Information received 20/08"
click at [978, 489] on button "Save subtask" at bounding box center [1002, 486] width 88 height 26
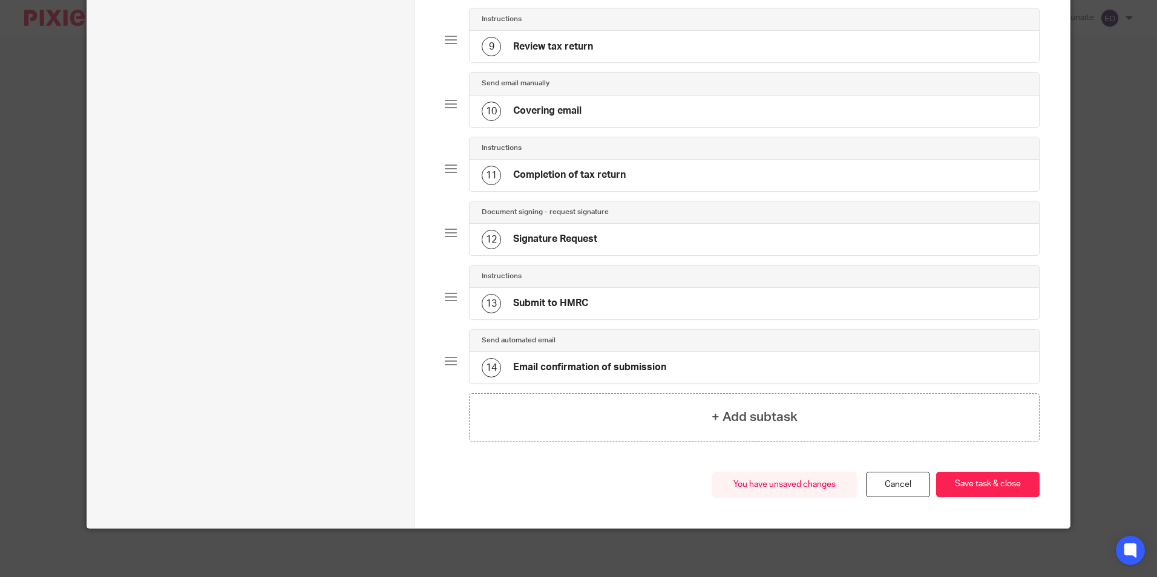
scroll to position [628, 0]
click at [978, 489] on button "Save task & close" at bounding box center [987, 485] width 103 height 26
click at [962, 474] on button "Save task & close" at bounding box center [987, 485] width 103 height 26
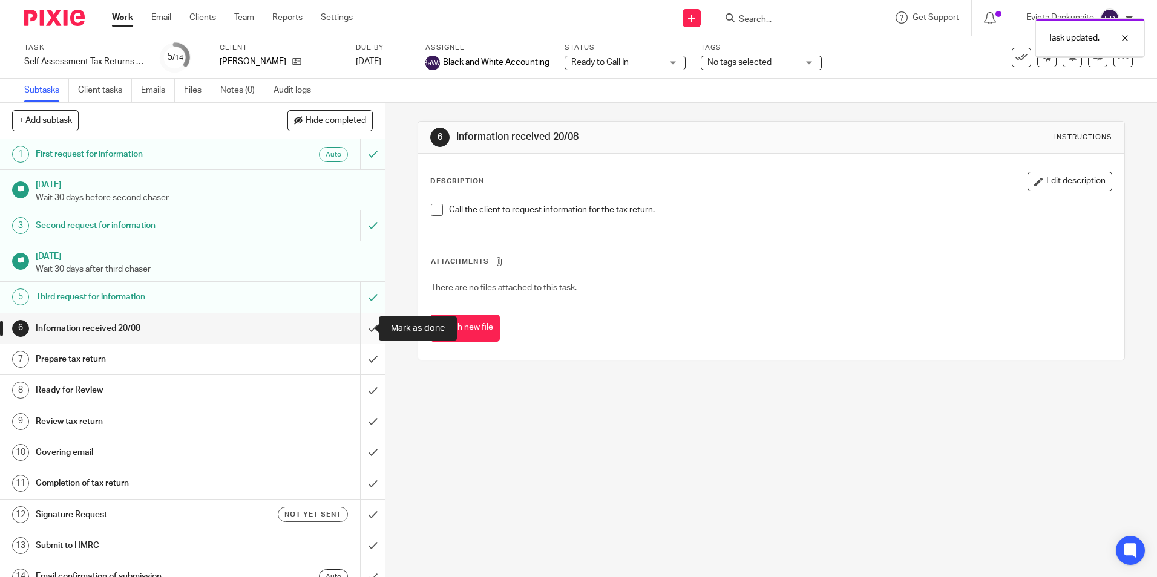
click at [364, 333] on input "submit" at bounding box center [192, 328] width 385 height 30
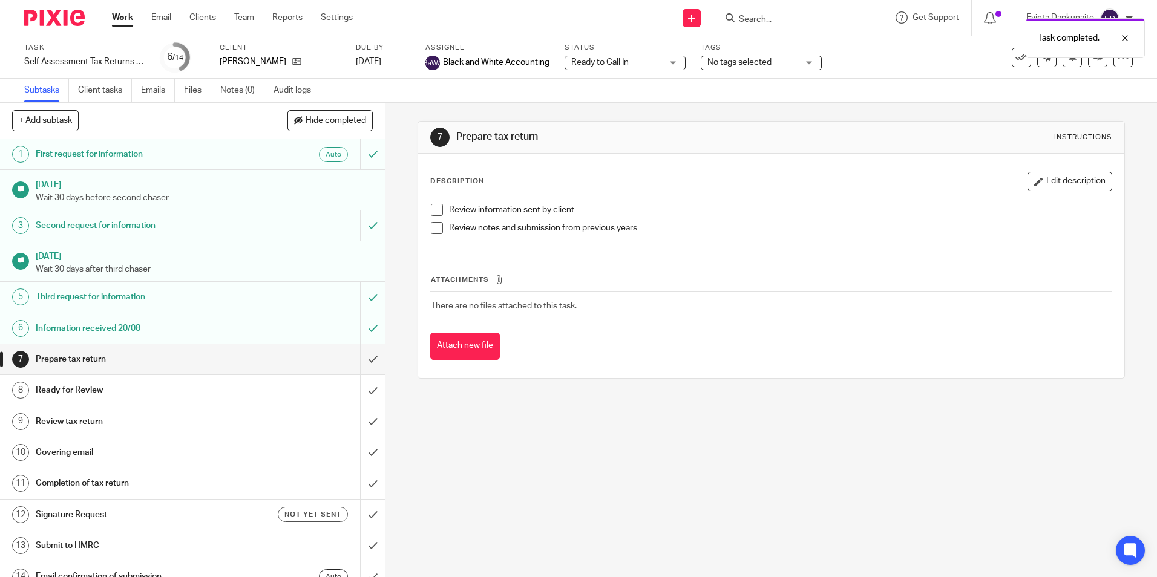
click at [628, 64] on span "Ready to Call In" at bounding box center [599, 62] width 57 height 8
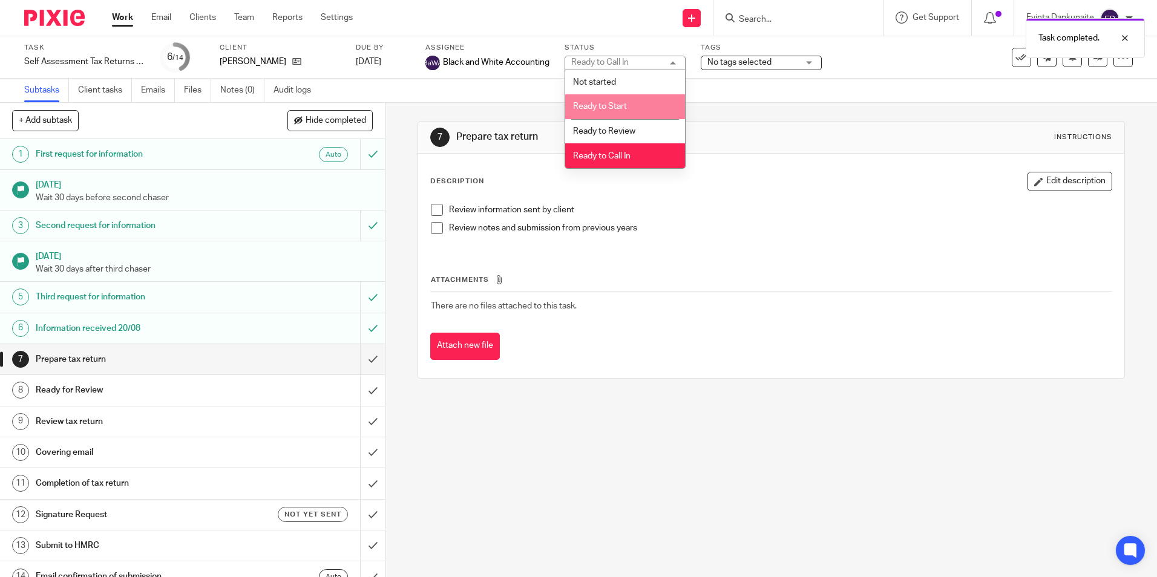
click at [634, 110] on li "Ready to Start" at bounding box center [625, 106] width 120 height 25
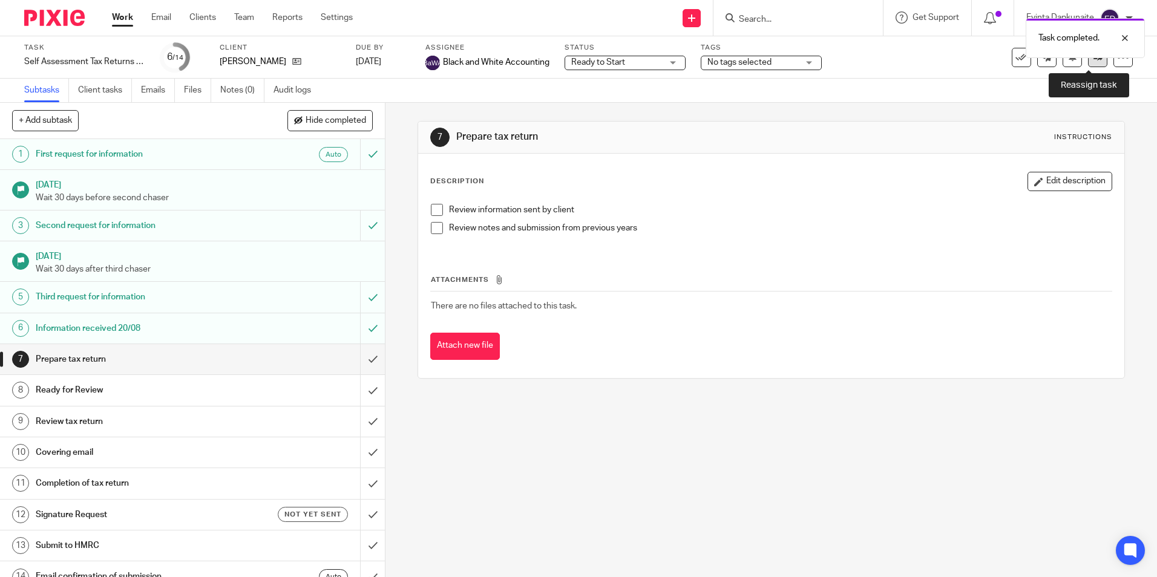
click at [1093, 65] on link at bounding box center [1097, 57] width 19 height 19
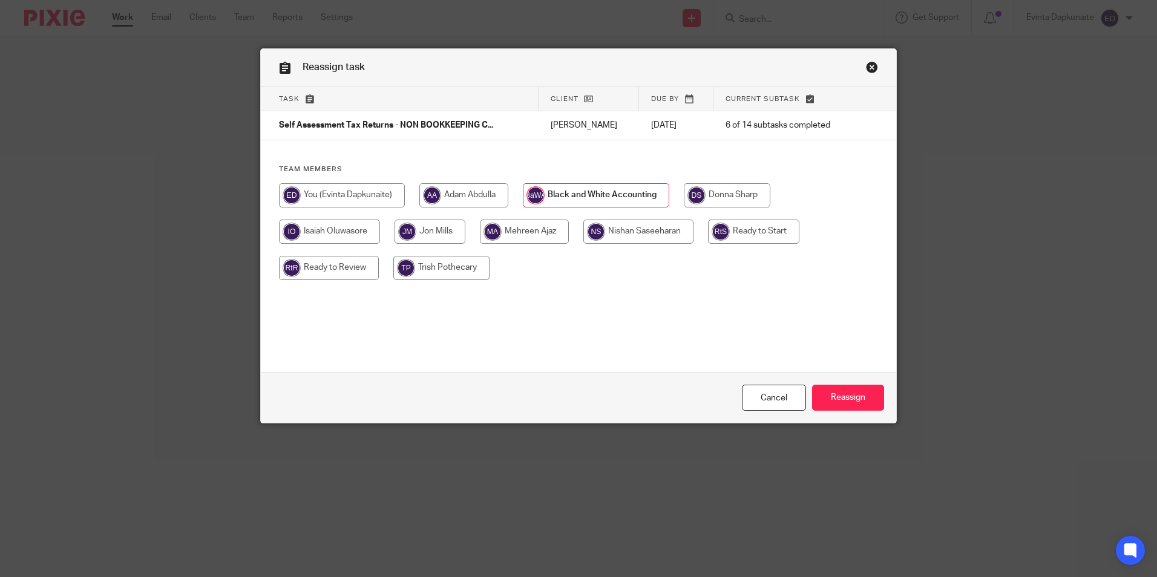
click at [756, 223] on input "radio" at bounding box center [753, 232] width 91 height 24
radio input "true"
click at [838, 384] on div "Cancel Reassign" at bounding box center [578, 397] width 635 height 51
click at [838, 392] on input "Reassign" at bounding box center [848, 398] width 72 height 26
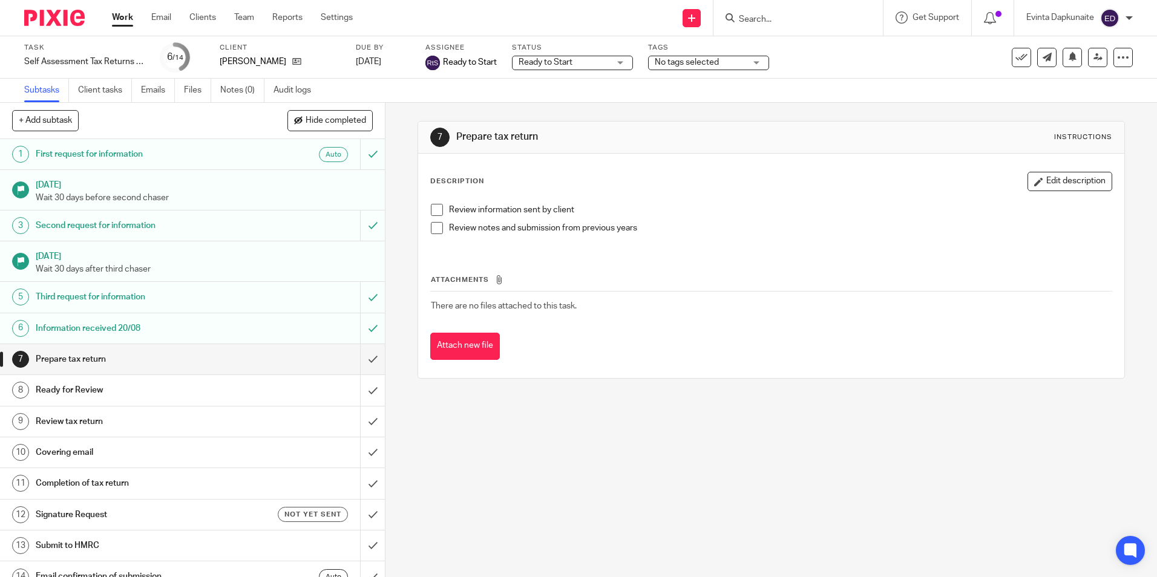
click at [721, 288] on th "Attachments" at bounding box center [770, 283] width 681 height 18
